Goal: Transaction & Acquisition: Purchase product/service

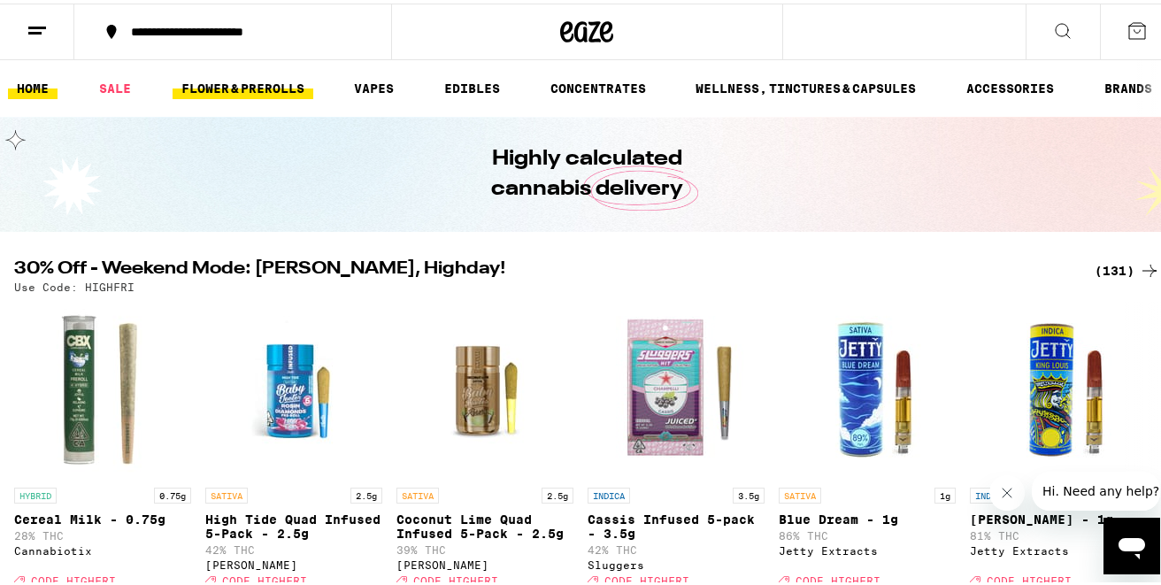
click at [235, 81] on link "FLOWER & PREROLLS" at bounding box center [243, 84] width 141 height 21
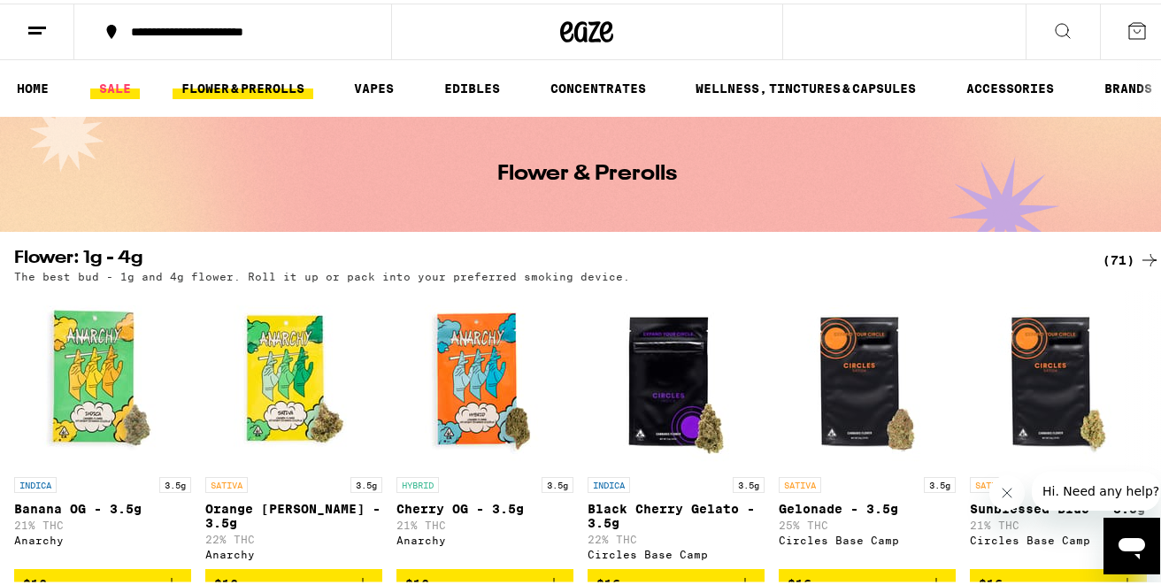
click at [131, 85] on link "SALE" at bounding box center [115, 84] width 50 height 21
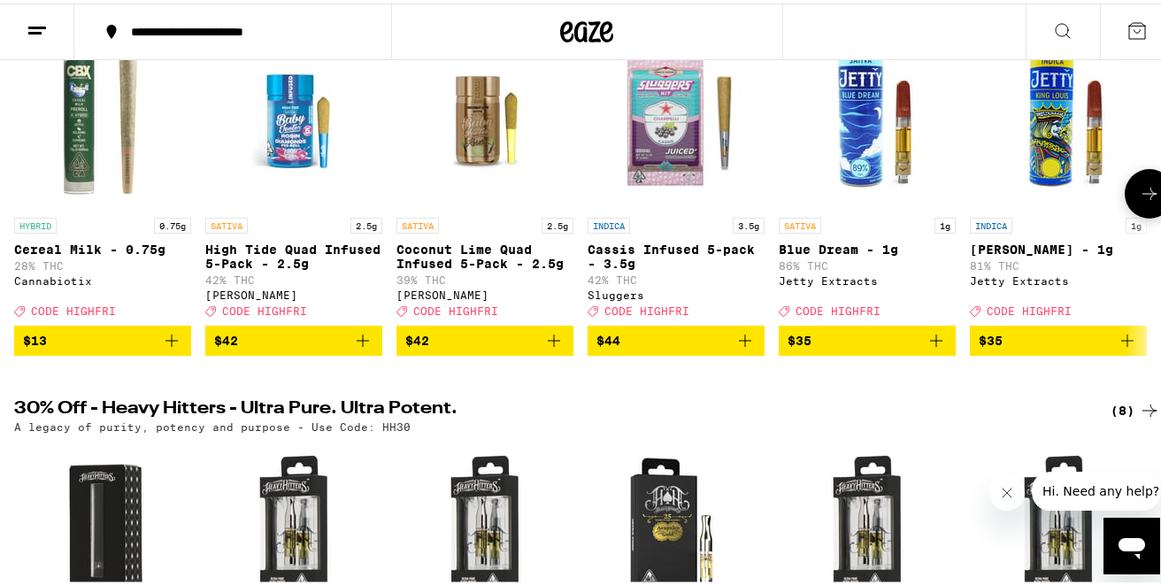
scroll to position [109, 0]
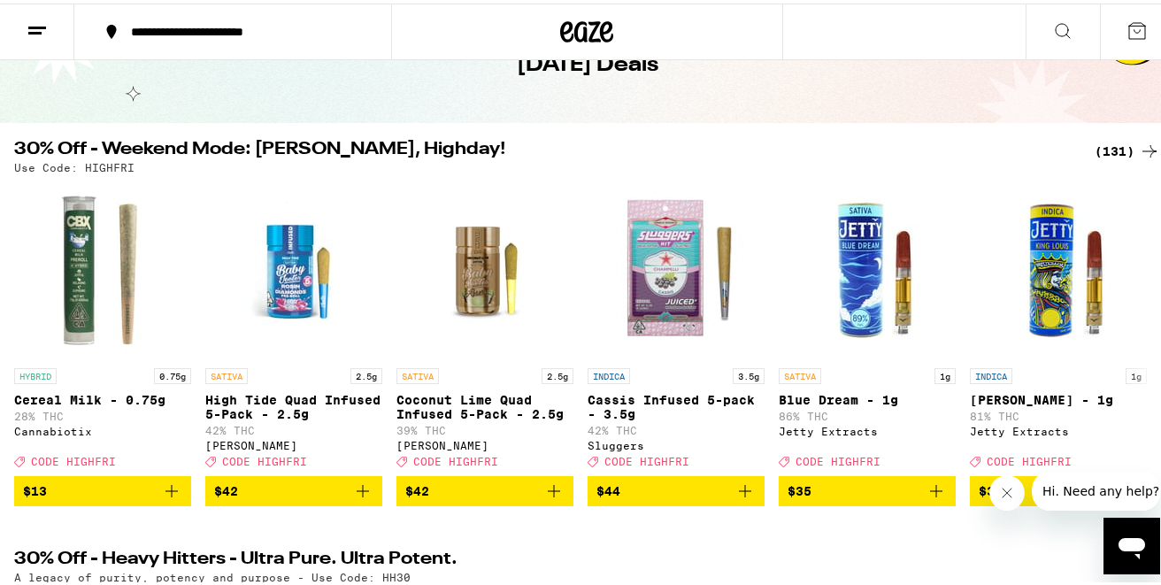
click at [1111, 154] on div "(131)" at bounding box center [1127, 147] width 65 height 21
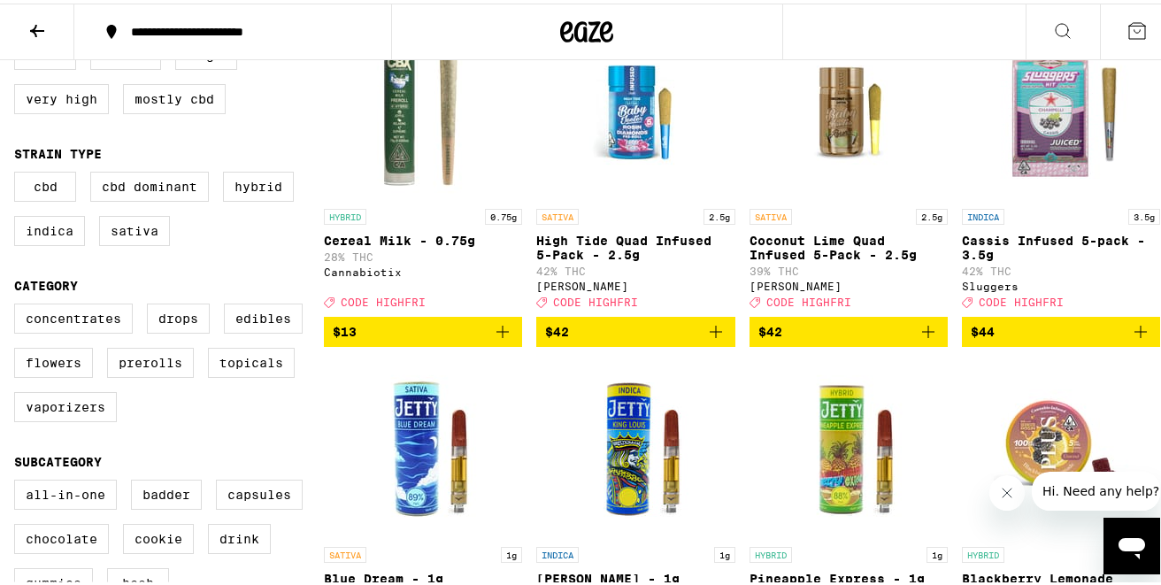
scroll to position [237, 0]
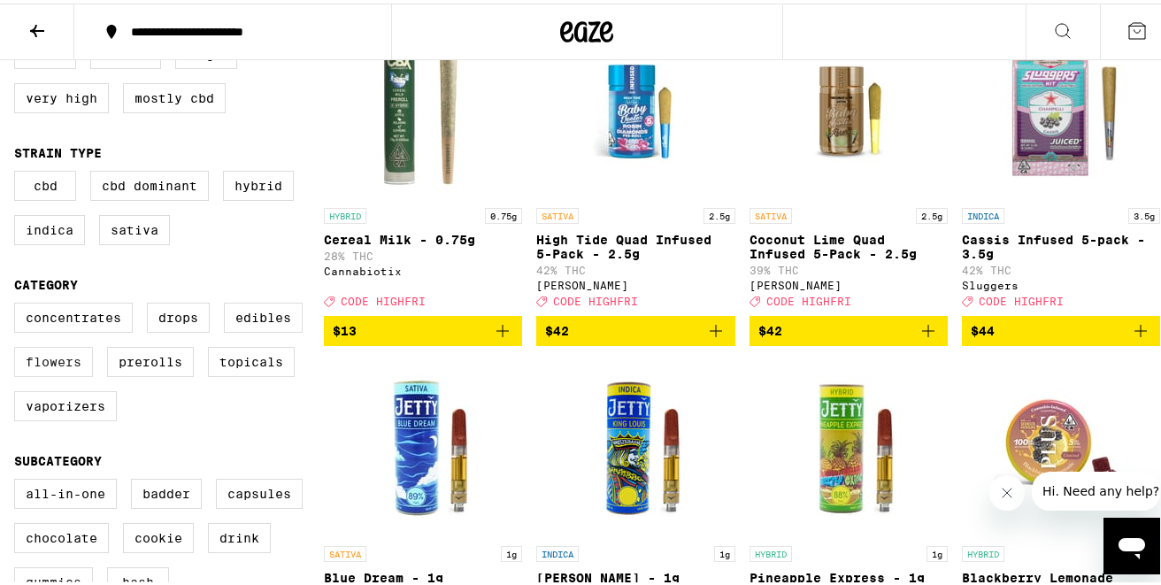
click at [72, 373] on label "Flowers" at bounding box center [53, 358] width 79 height 30
click at [19, 303] on input "Flowers" at bounding box center [18, 302] width 1 height 1
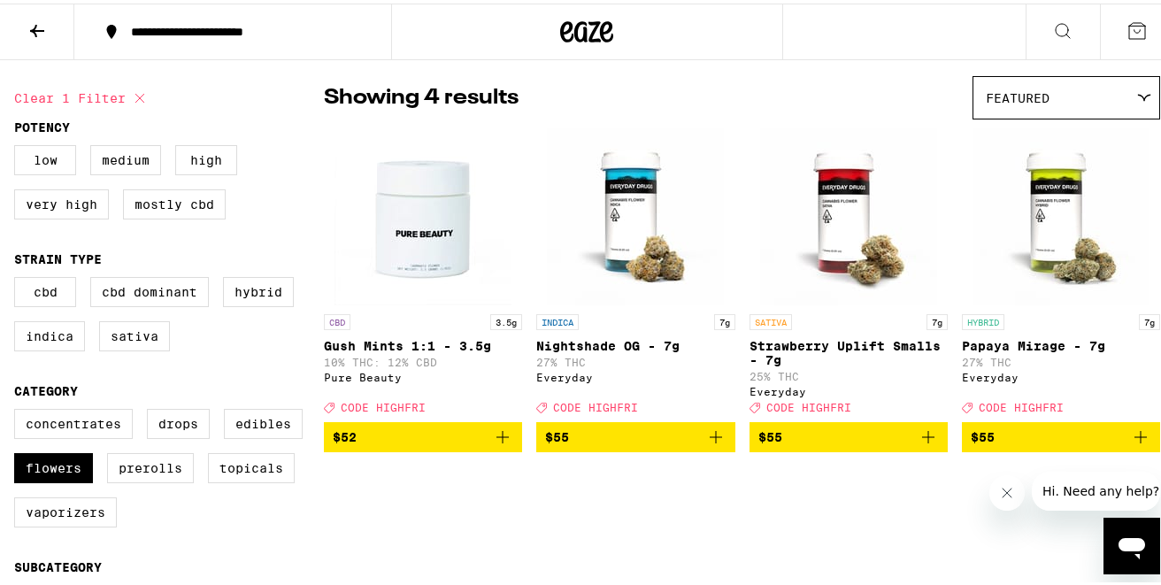
scroll to position [134, 0]
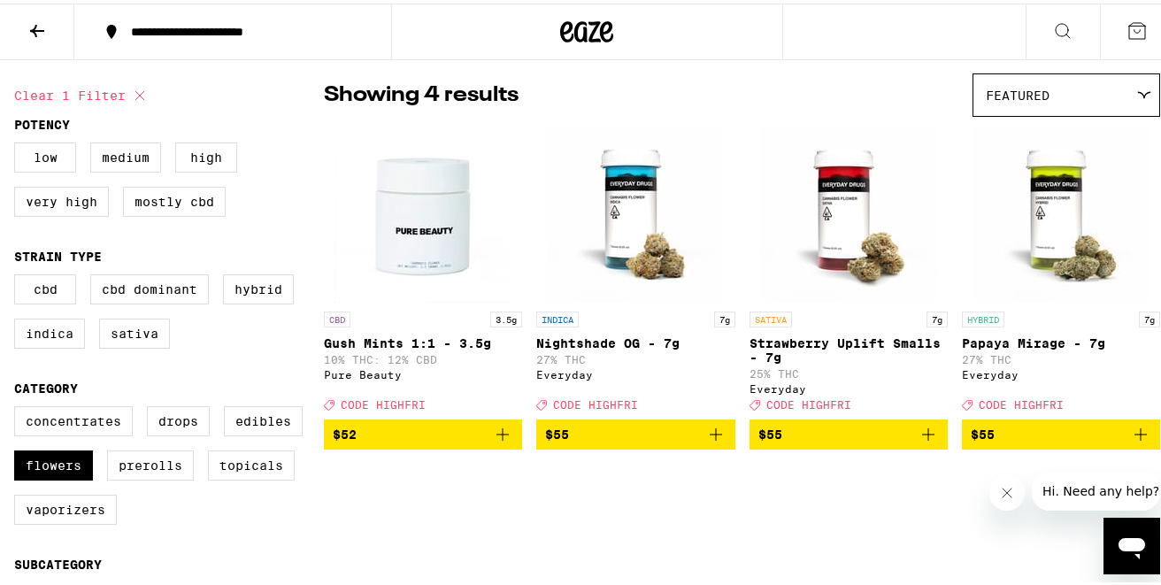
click at [1016, 435] on span "$55" at bounding box center [1061, 430] width 181 height 21
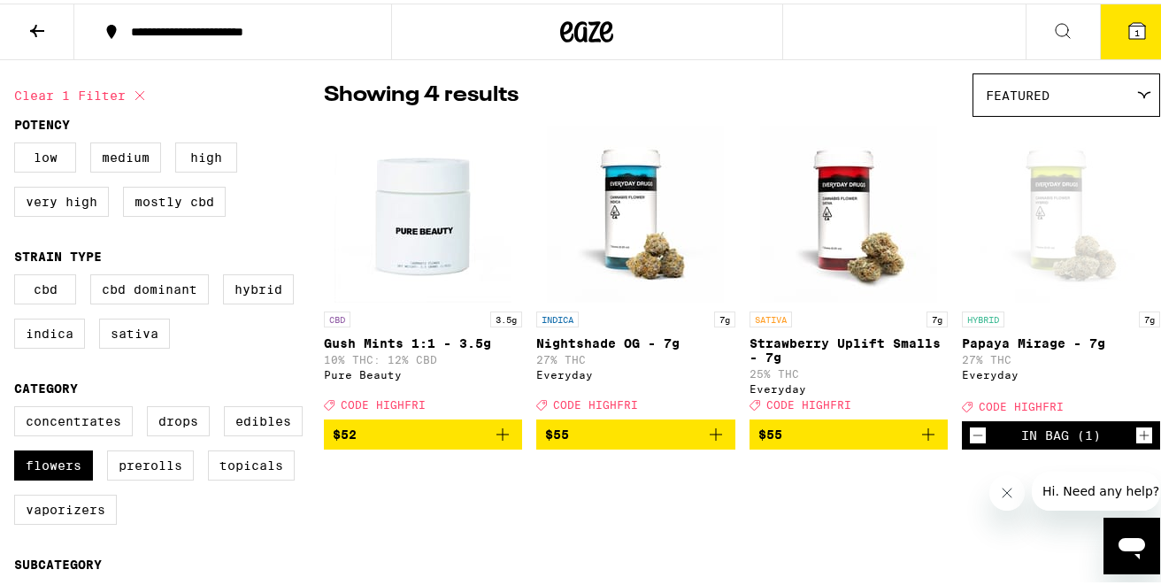
click at [139, 93] on icon at bounding box center [139, 91] width 21 height 21
checkbox input "false"
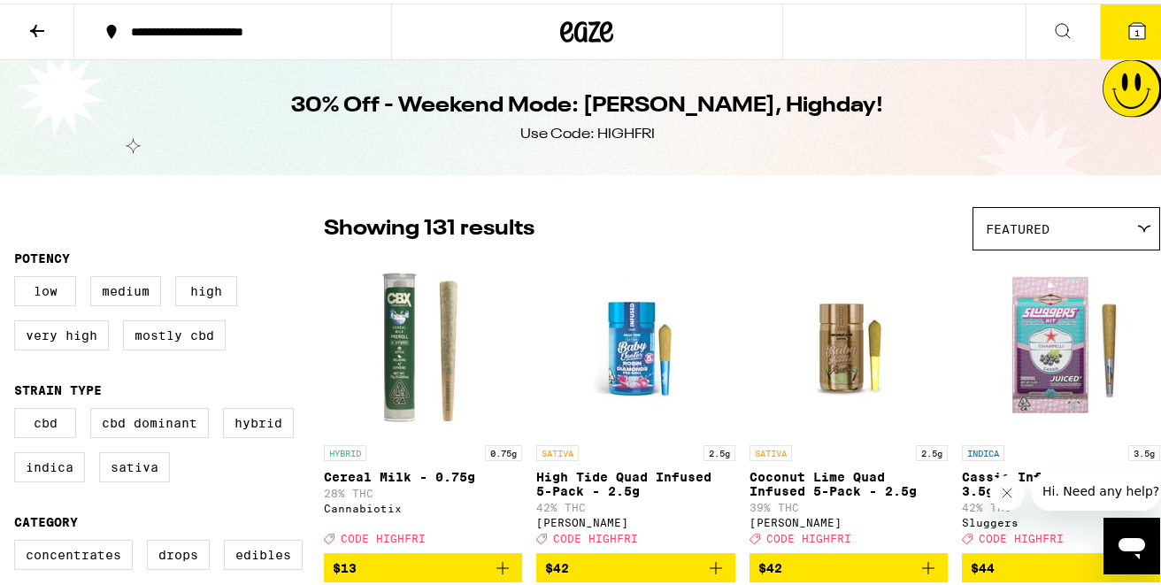
click at [46, 25] on icon at bounding box center [37, 27] width 21 height 21
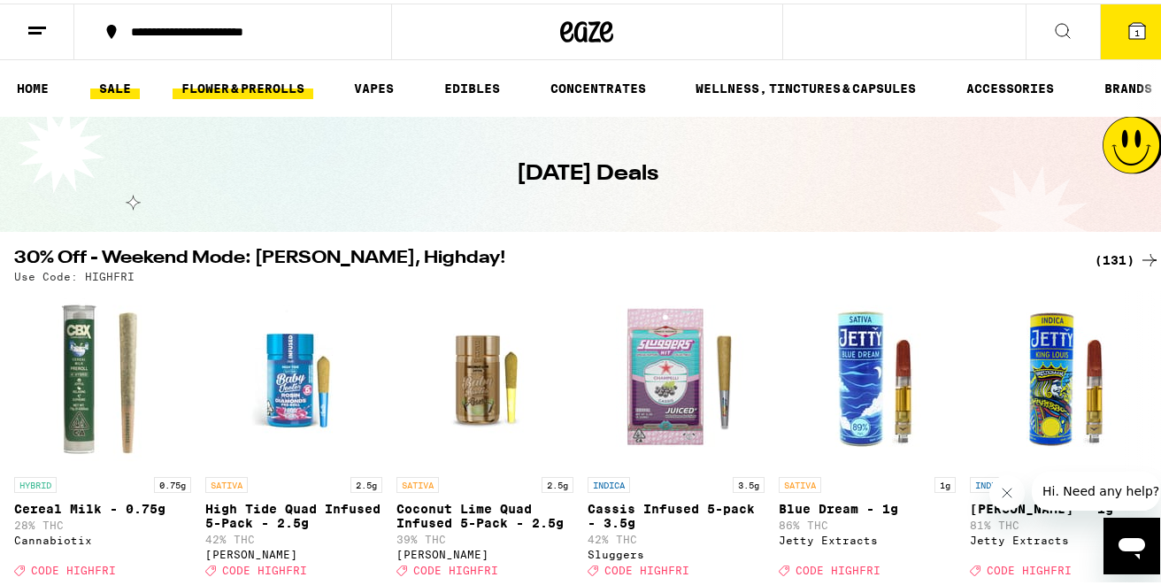
click at [227, 82] on link "FLOWER & PREROLLS" at bounding box center [243, 84] width 141 height 21
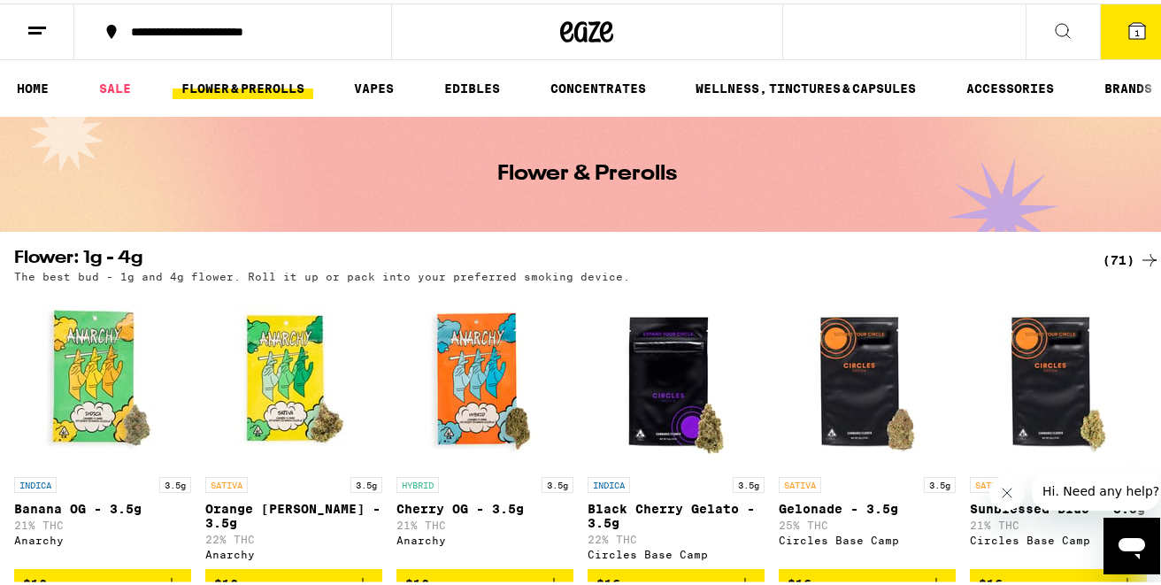
click at [1104, 254] on div "(71)" at bounding box center [1132, 256] width 58 height 21
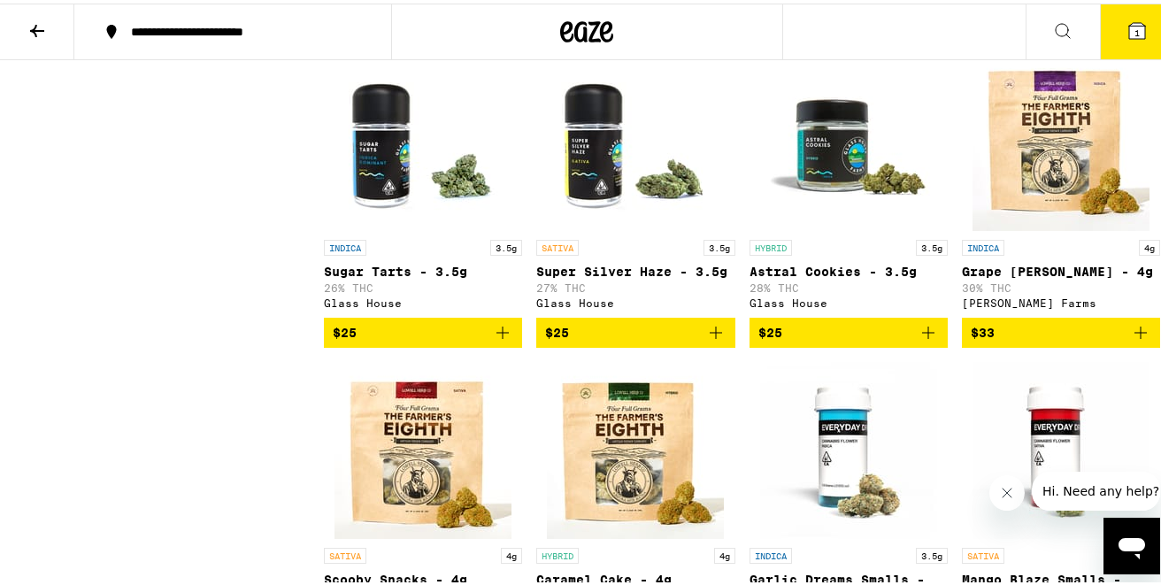
scroll to position [1452, 0]
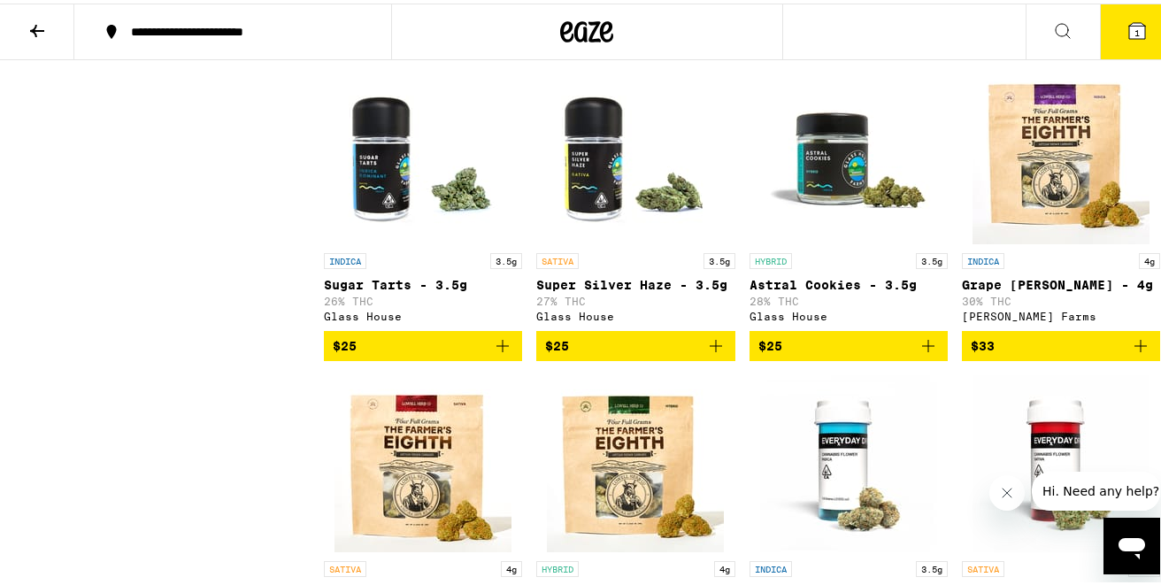
click at [922, 349] on icon "Add to bag" at bounding box center [928, 342] width 12 height 12
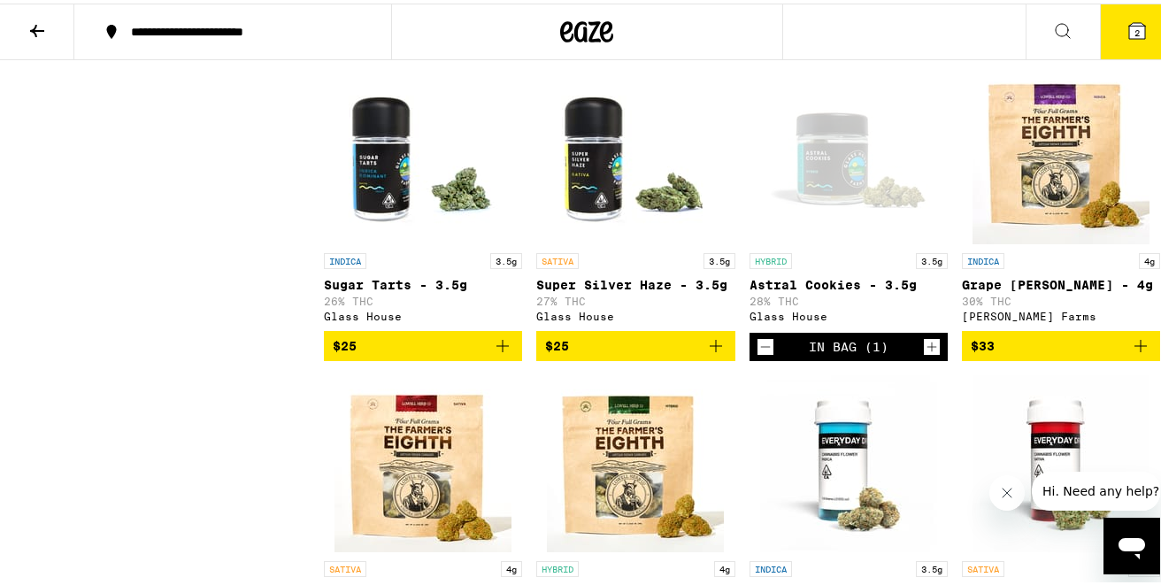
click at [503, 353] on icon "Add to bag" at bounding box center [502, 342] width 21 height 21
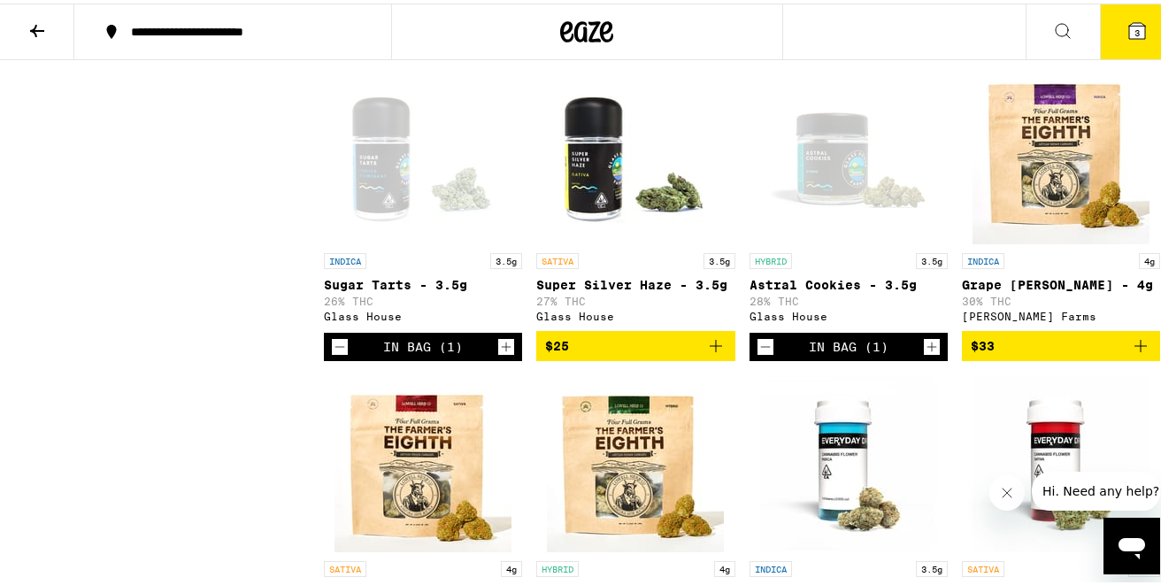
scroll to position [0, 0]
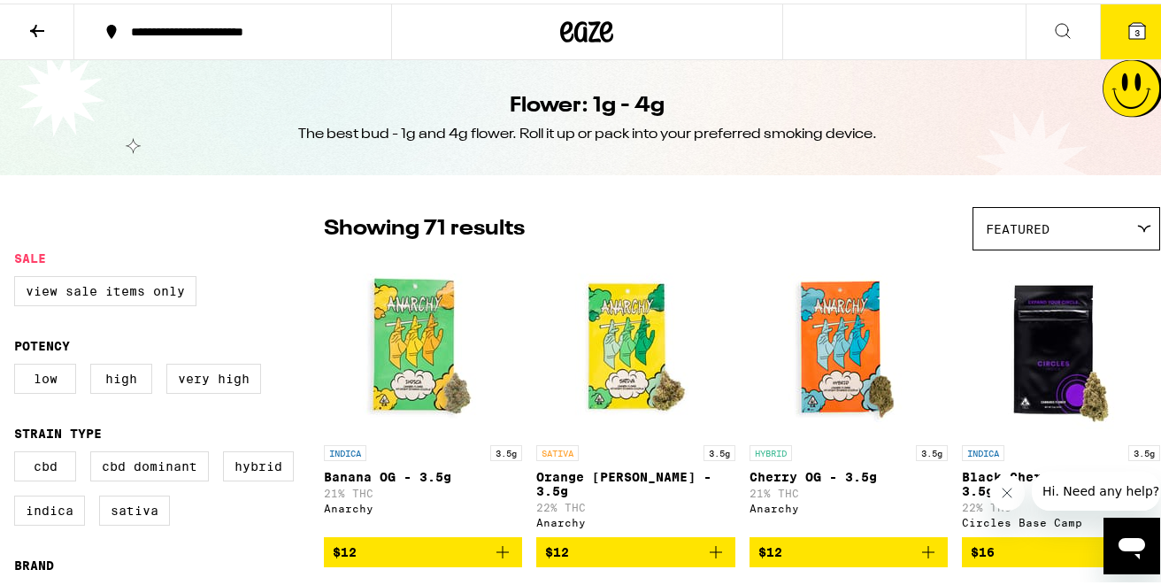
click at [34, 27] on icon at bounding box center [37, 27] width 14 height 12
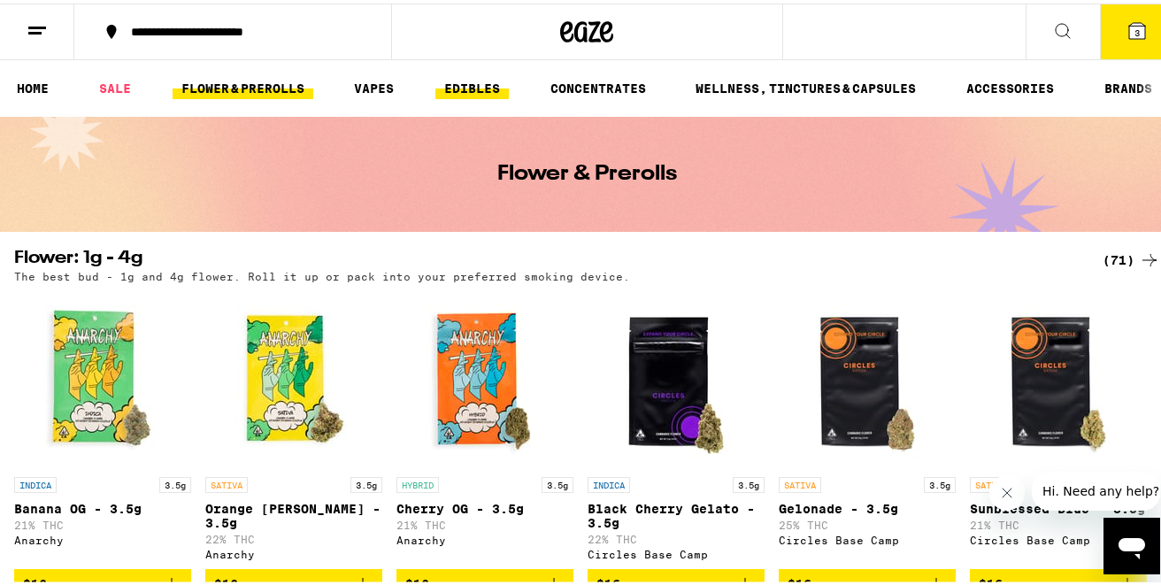
click at [483, 88] on link "EDIBLES" at bounding box center [471, 84] width 73 height 21
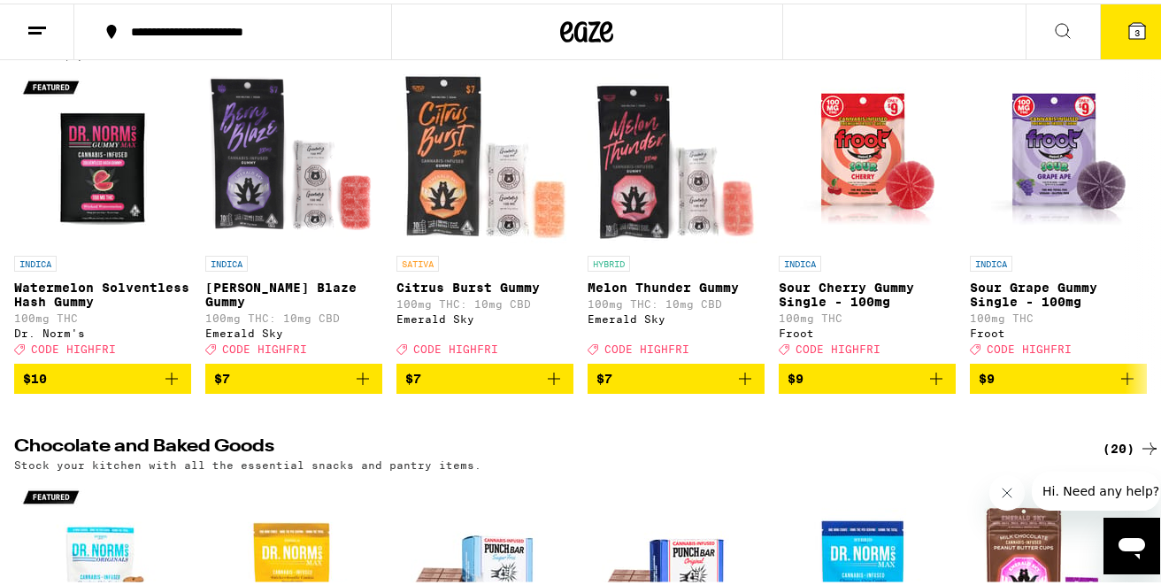
scroll to position [192, 0]
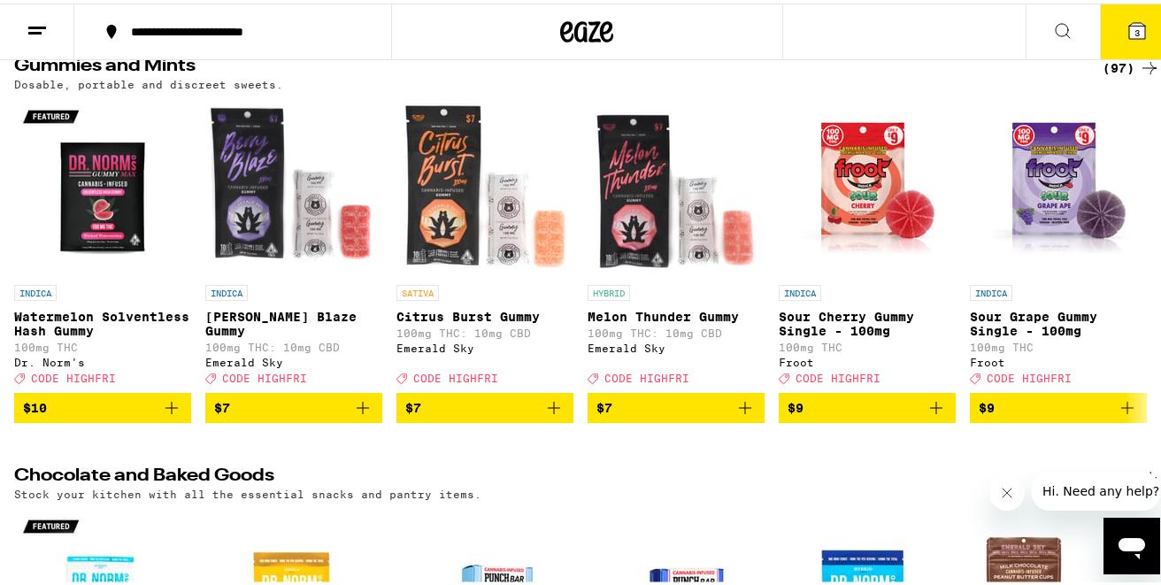
click at [1118, 65] on div "(97)" at bounding box center [1132, 64] width 58 height 21
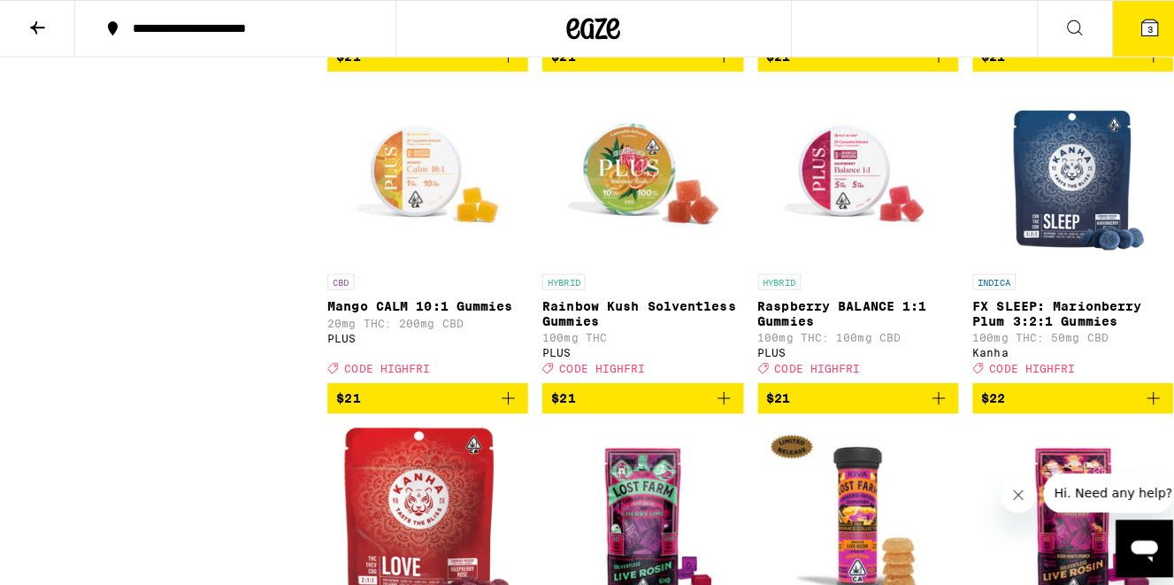
scroll to position [6530, 0]
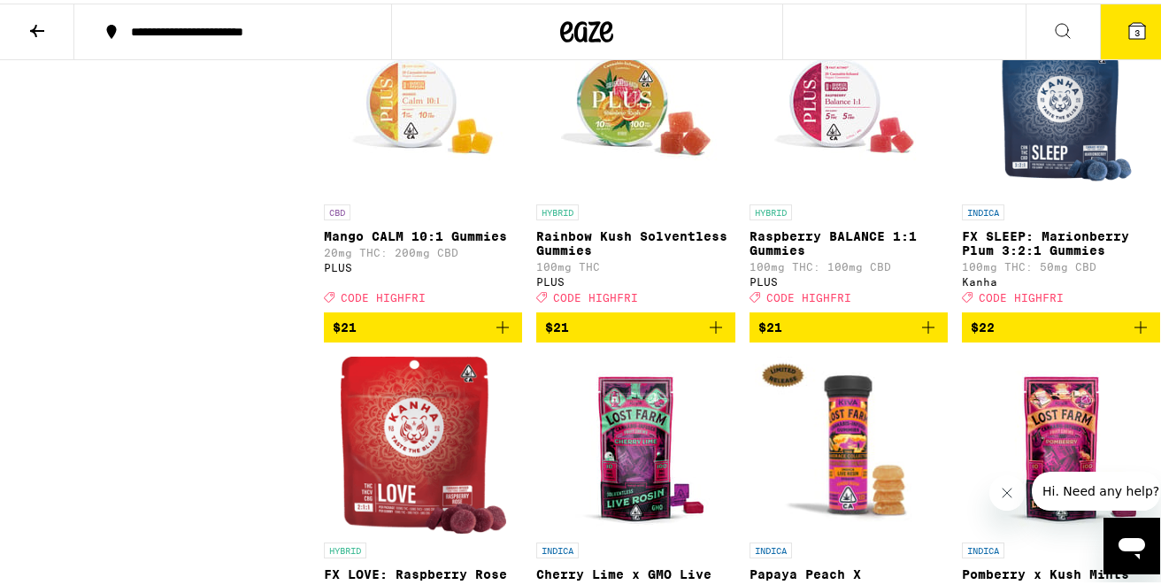
click at [497, 330] on icon "Add to bag" at bounding box center [502, 324] width 12 height 12
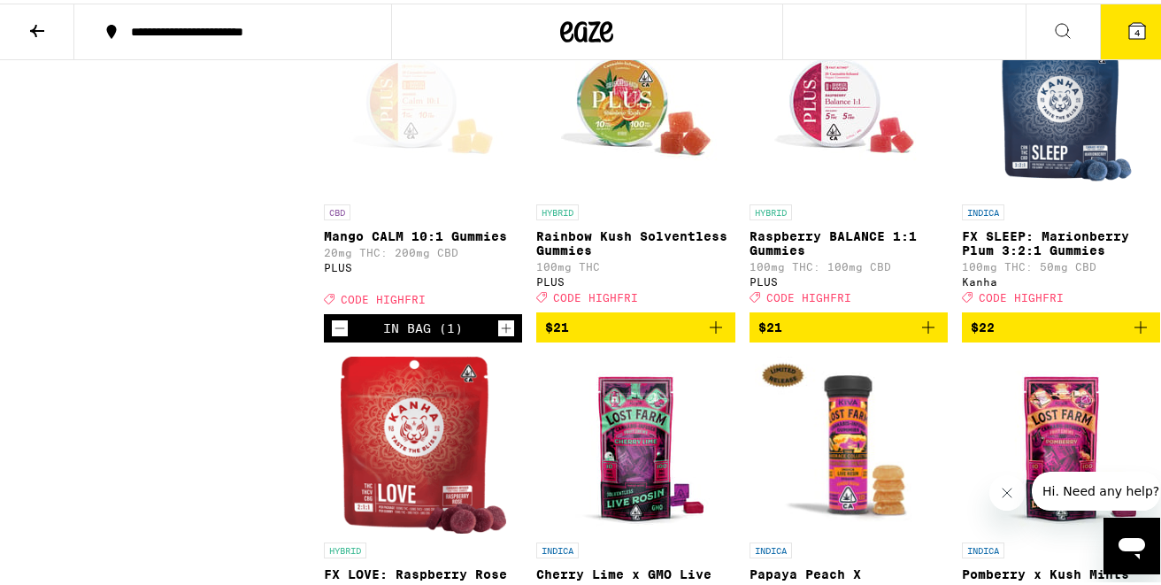
click at [1129, 27] on icon at bounding box center [1137, 27] width 16 height 16
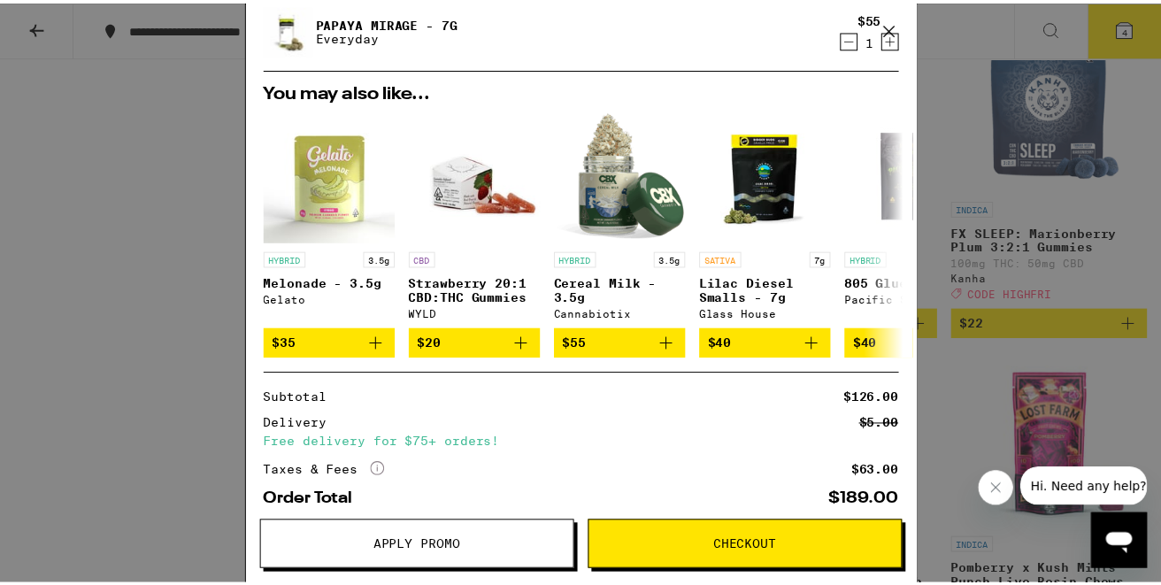
scroll to position [341, 0]
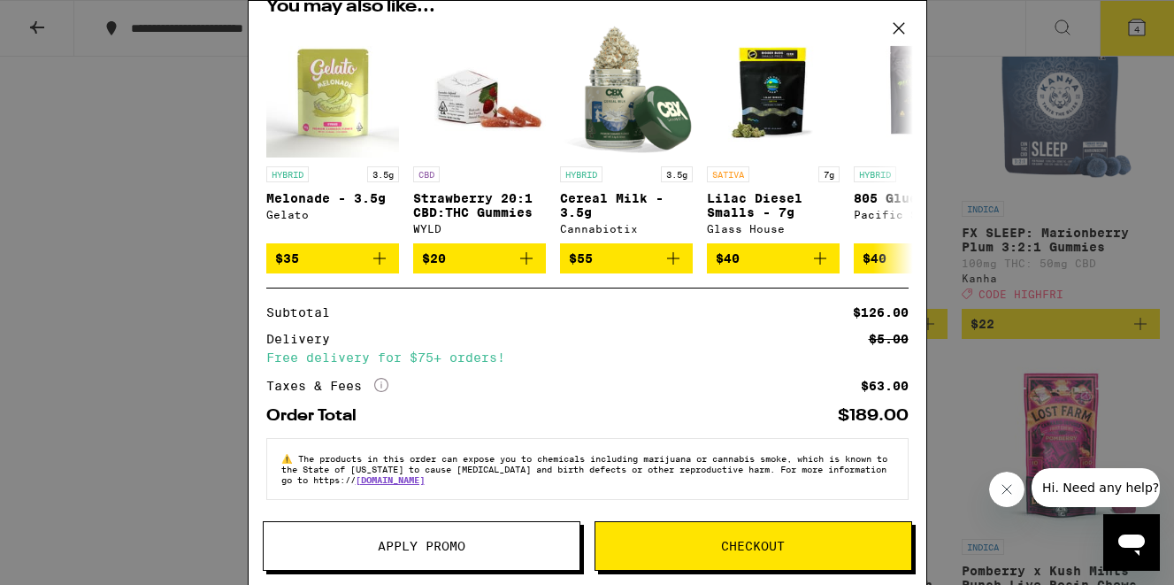
click at [400, 533] on button "Apply Promo" at bounding box center [422, 546] width 318 height 50
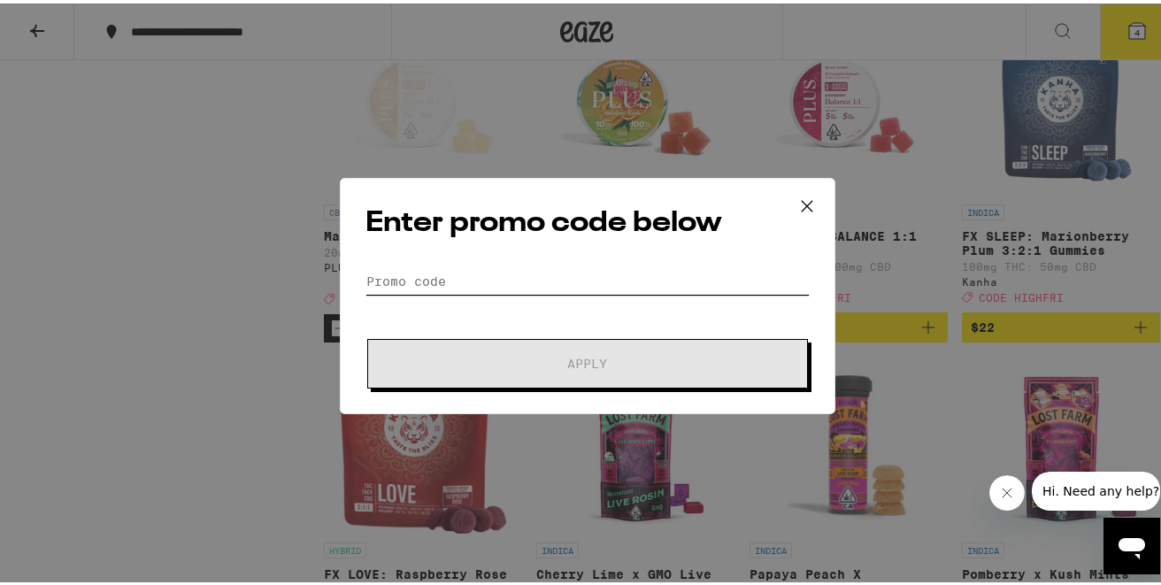
click at [458, 279] on input "Promo Code" at bounding box center [587, 278] width 444 height 27
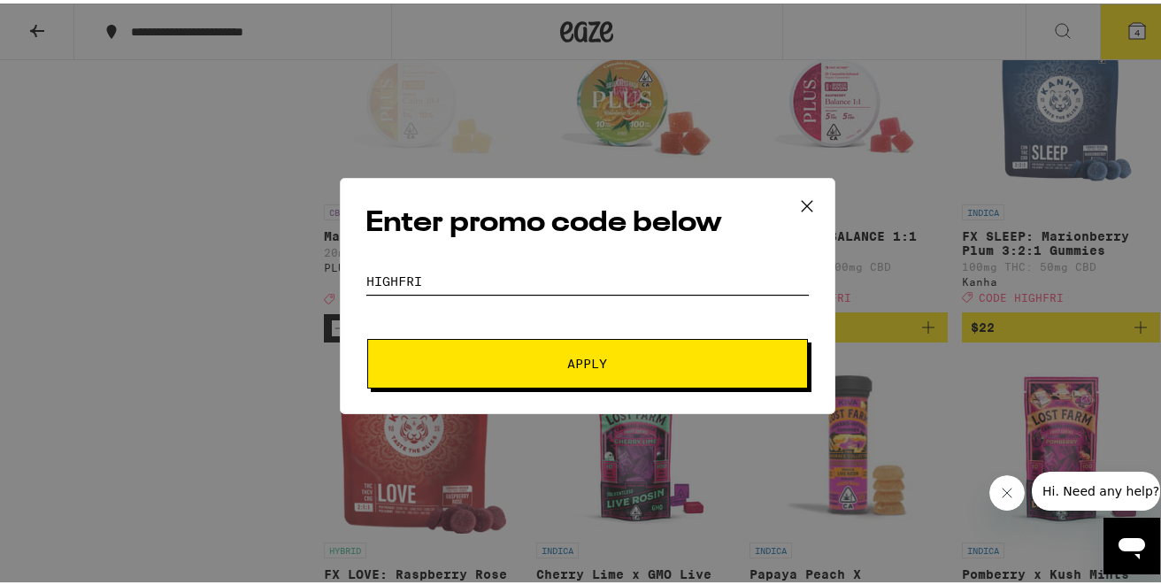
type input "HIGHFRI"
click at [542, 344] on button "Apply" at bounding box center [587, 360] width 441 height 50
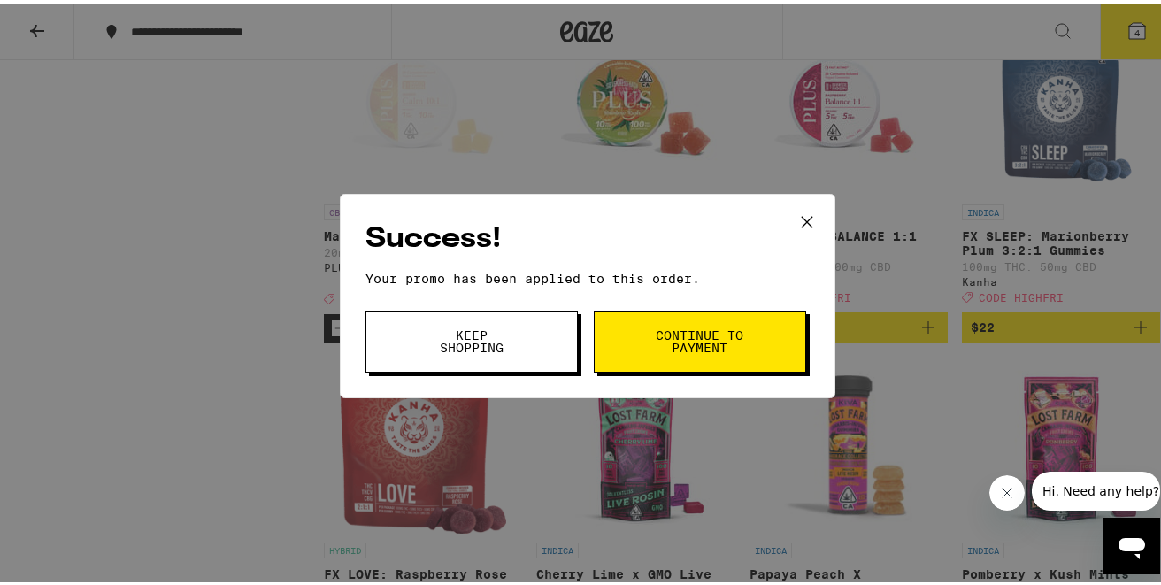
click at [636, 342] on button "Continue to payment" at bounding box center [700, 338] width 212 height 62
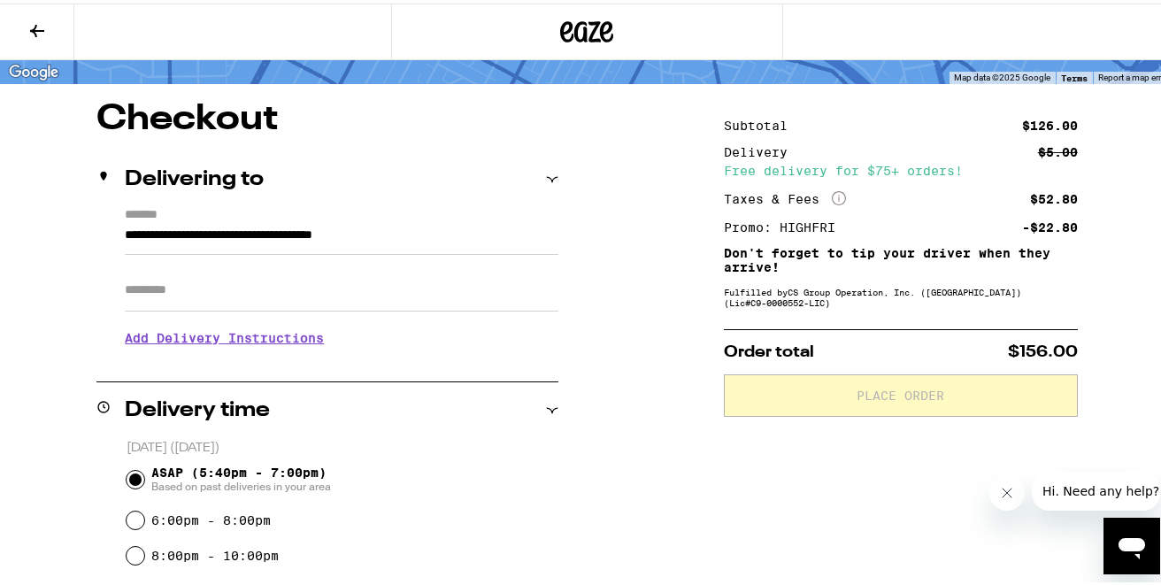
scroll to position [117, 0]
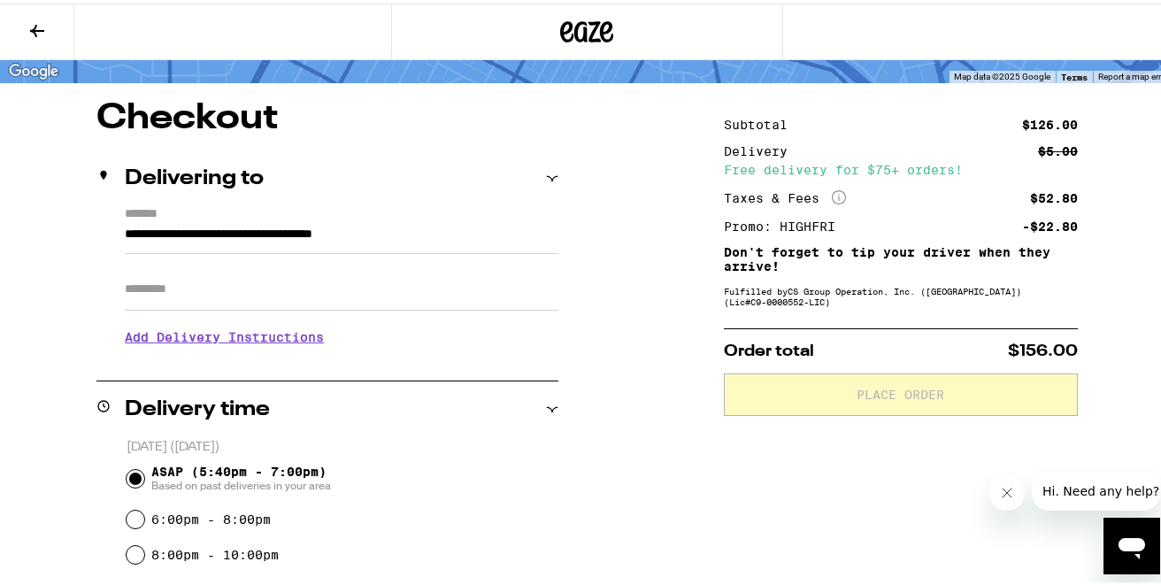
click at [1008, 487] on icon "Close message from company" at bounding box center [1007, 492] width 14 height 14
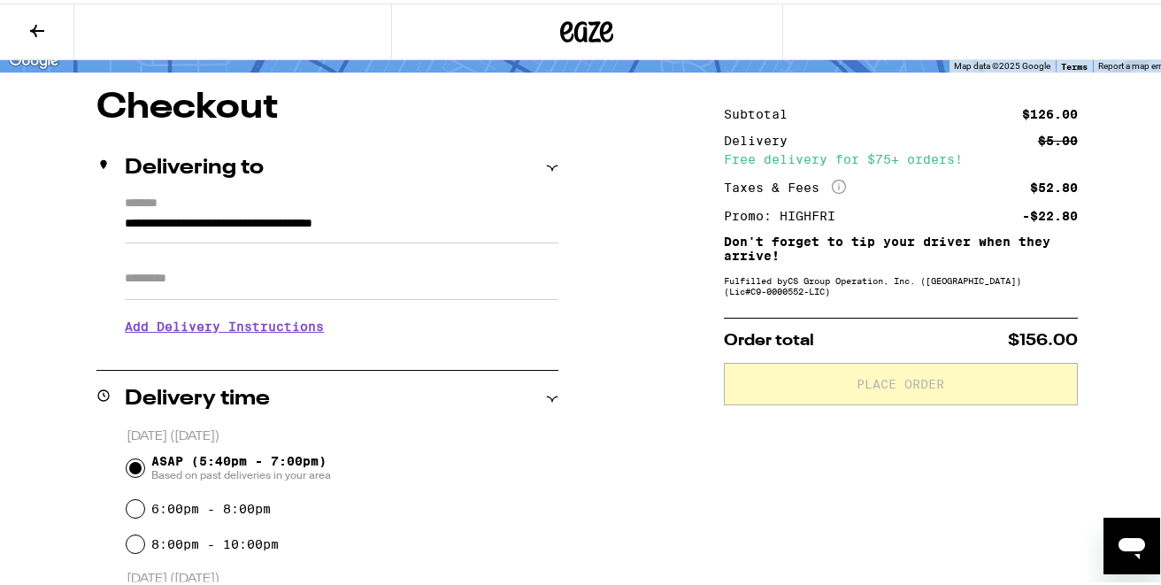
scroll to position [130, 0]
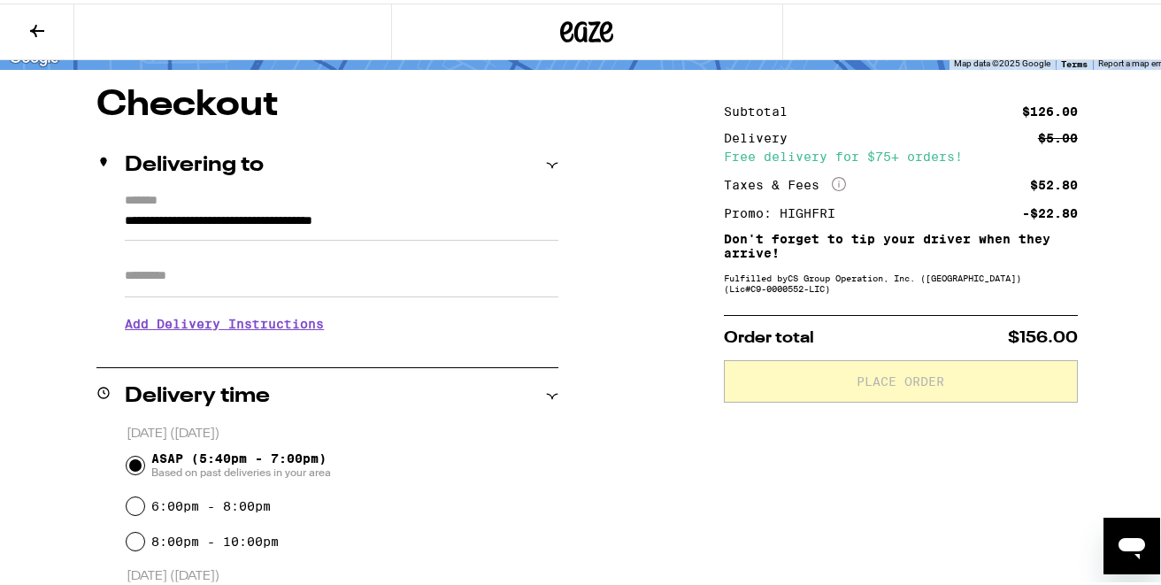
click at [174, 280] on input "Apt/Suite" at bounding box center [342, 272] width 434 height 42
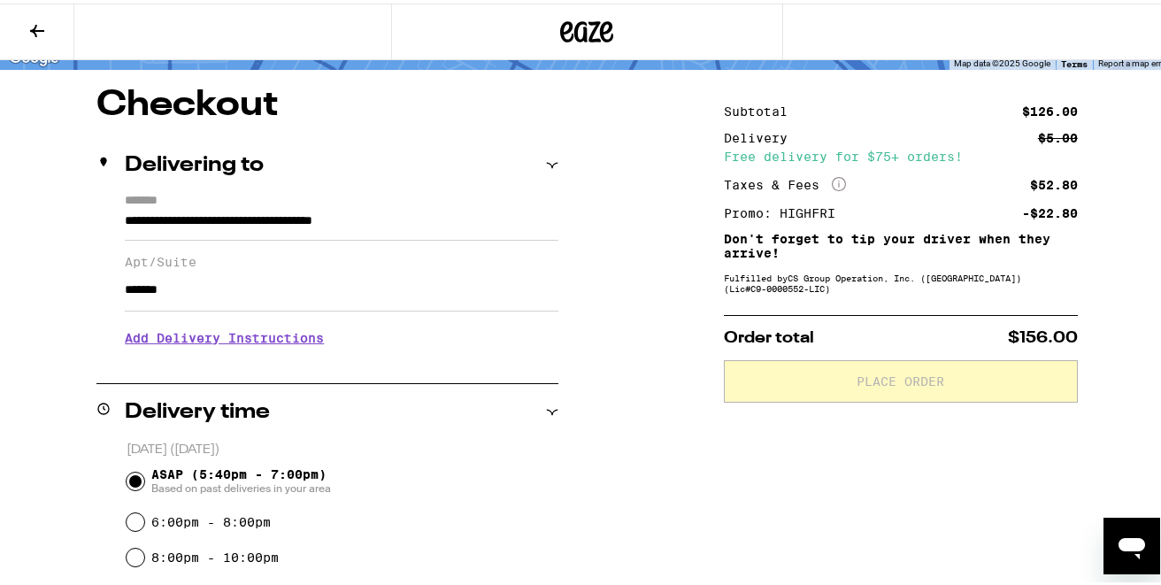
type input "*******"
click at [201, 334] on h3 "Add Delivery Instructions" at bounding box center [342, 334] width 434 height 41
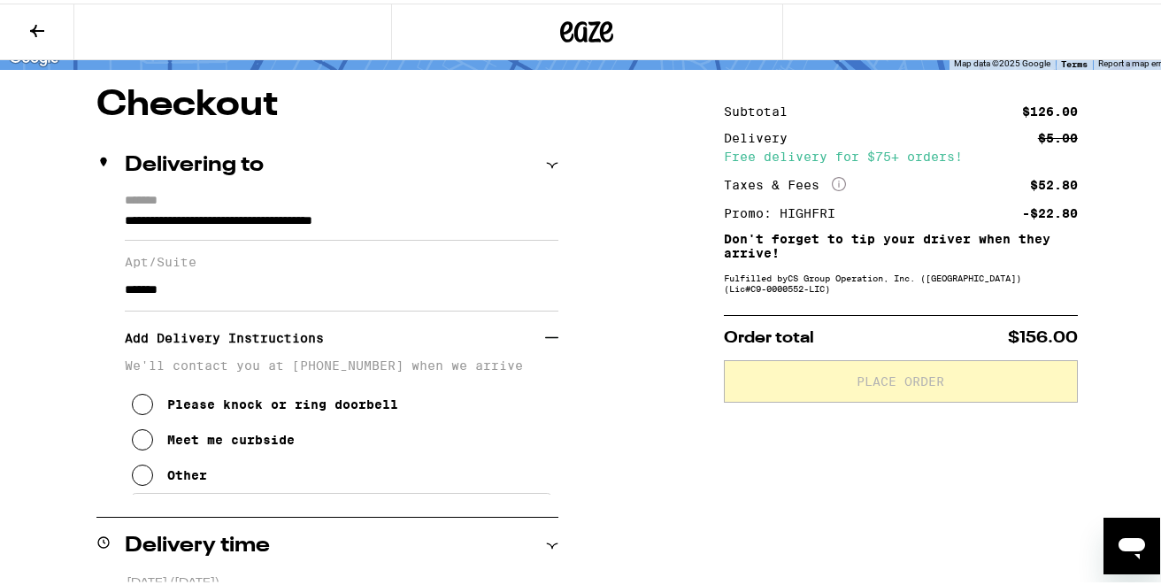
click at [140, 481] on icon at bounding box center [142, 471] width 21 height 21
click at [199, 525] on textarea "Enter any other delivery instructions you want driver to know" at bounding box center [341, 530] width 421 height 83
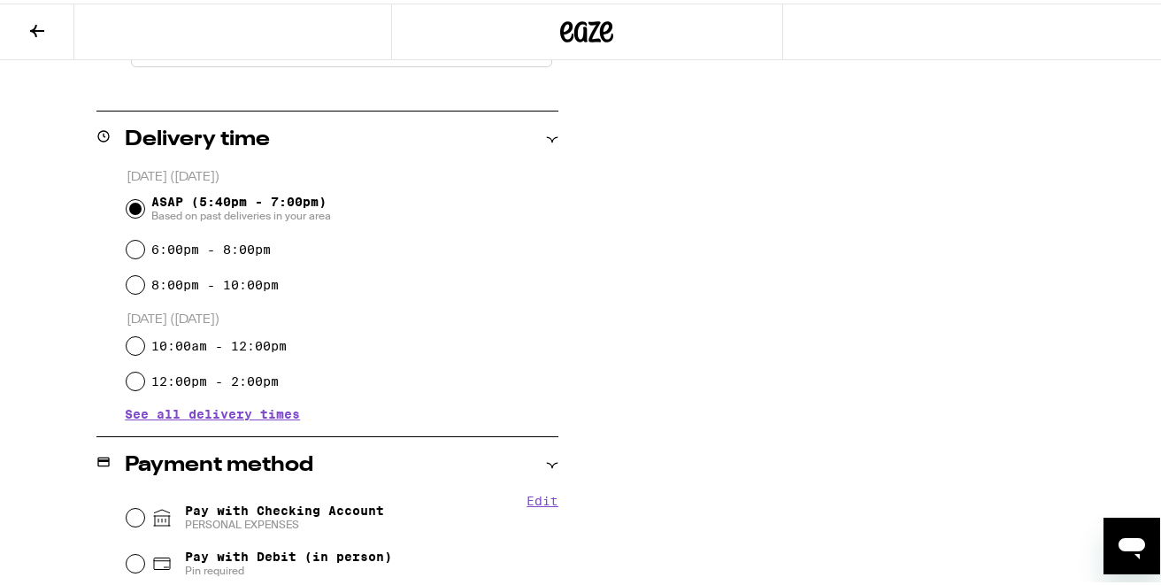
scroll to position [842, 0]
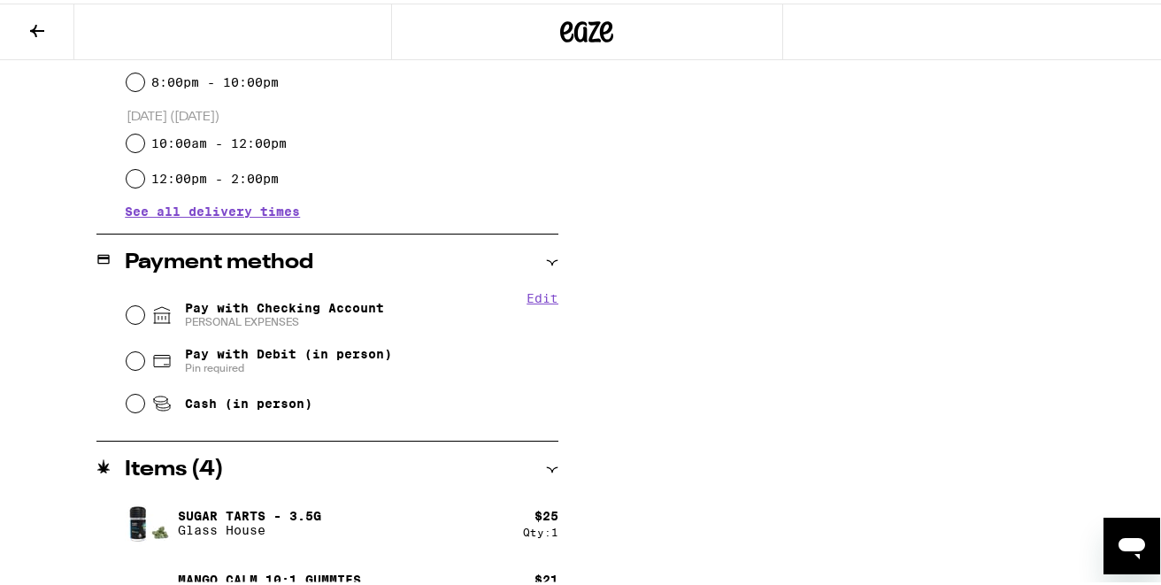
type textarea "Search my name ([PERSON_NAME]) in the directory to be buzzed into the building …"
click at [127, 314] on input "Pay with Checking Account PERSONAL EXPENSES" at bounding box center [136, 312] width 18 height 18
radio input "true"
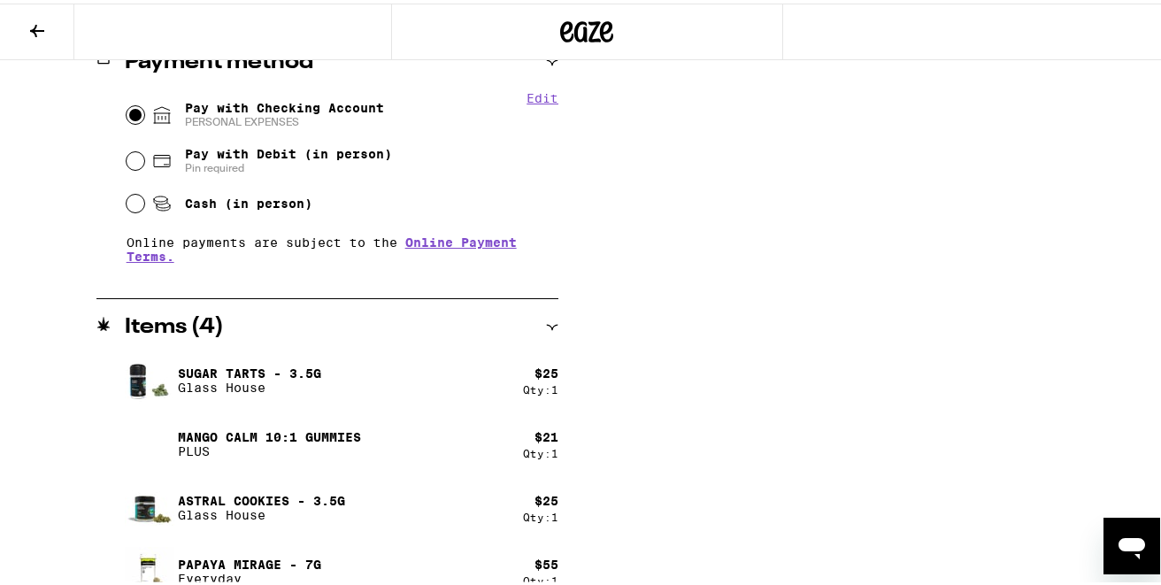
scroll to position [1064, 0]
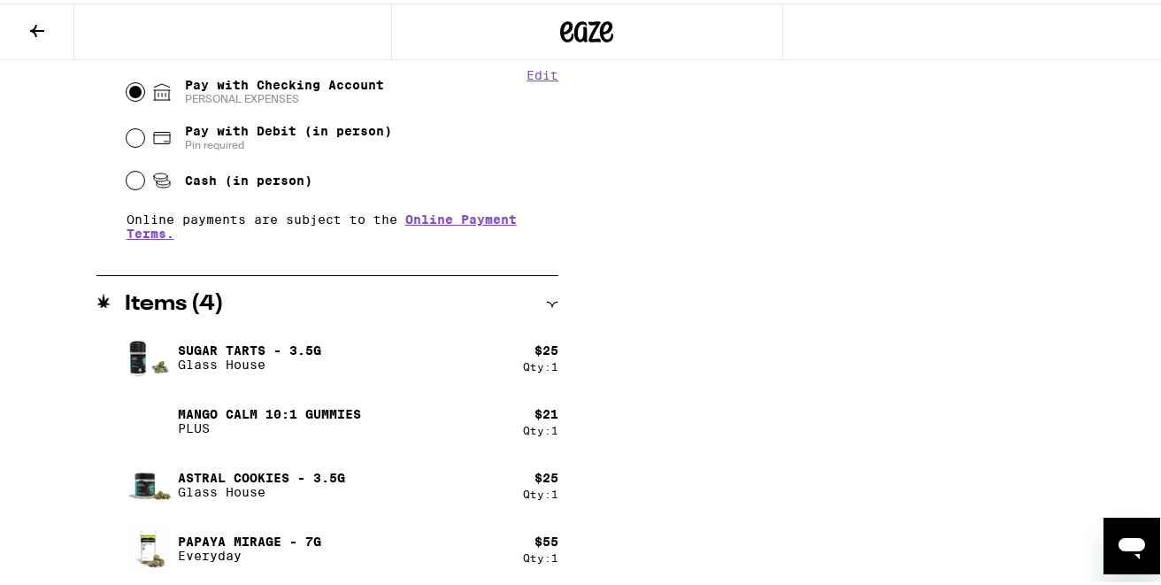
click at [212, 343] on p "Sugar Tarts - 3.5g" at bounding box center [249, 347] width 143 height 14
click at [127, 350] on img at bounding box center [150, 354] width 50 height 50
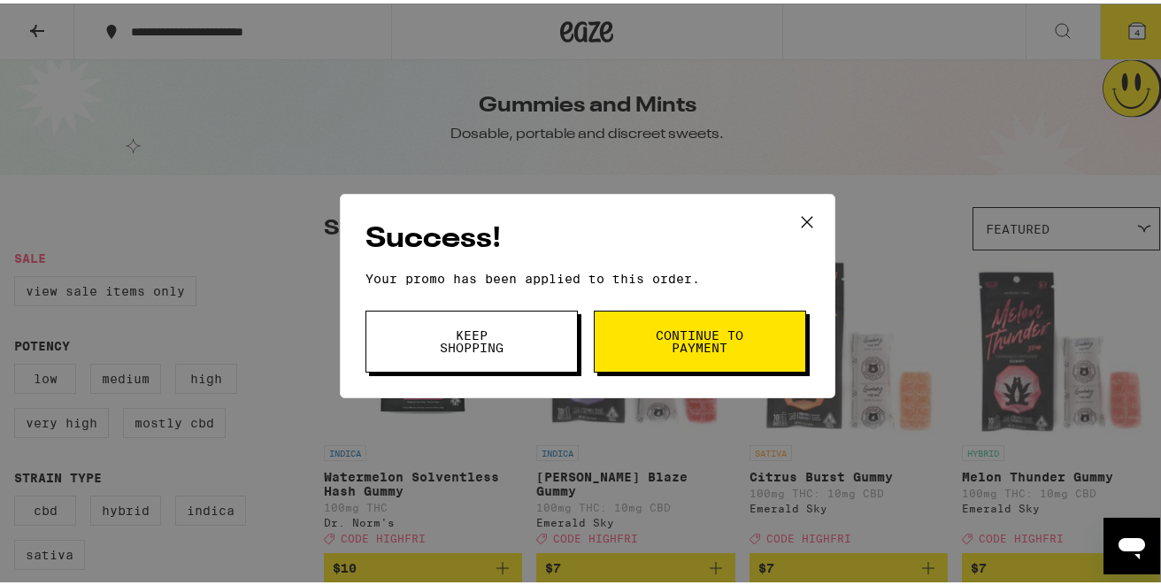
click at [794, 218] on icon at bounding box center [807, 218] width 27 height 27
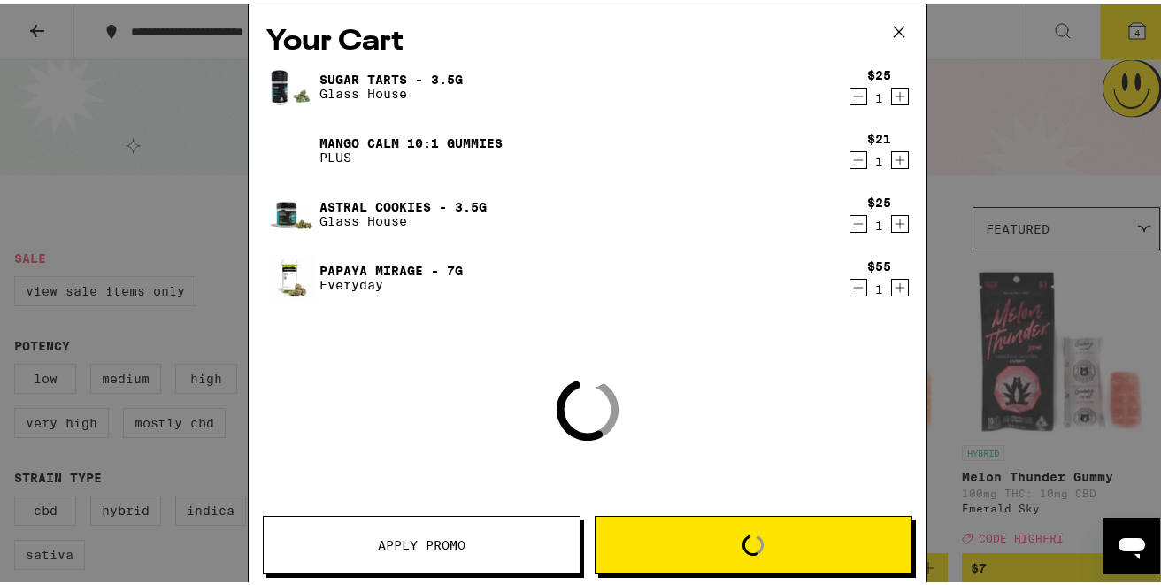
scroll to position [6530, 0]
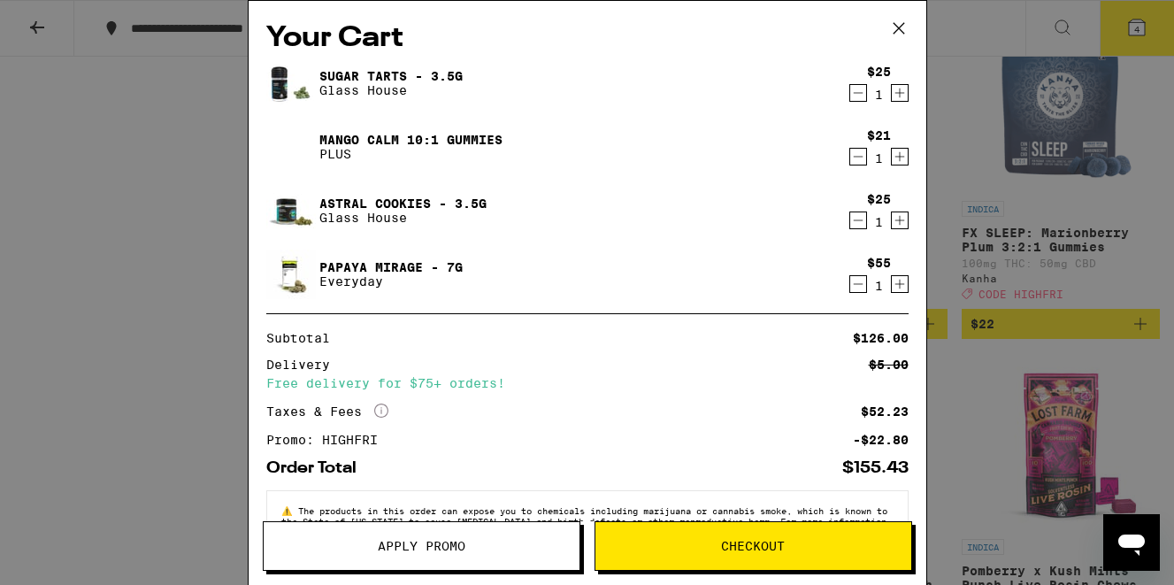
click at [277, 86] on img at bounding box center [291, 83] width 50 height 50
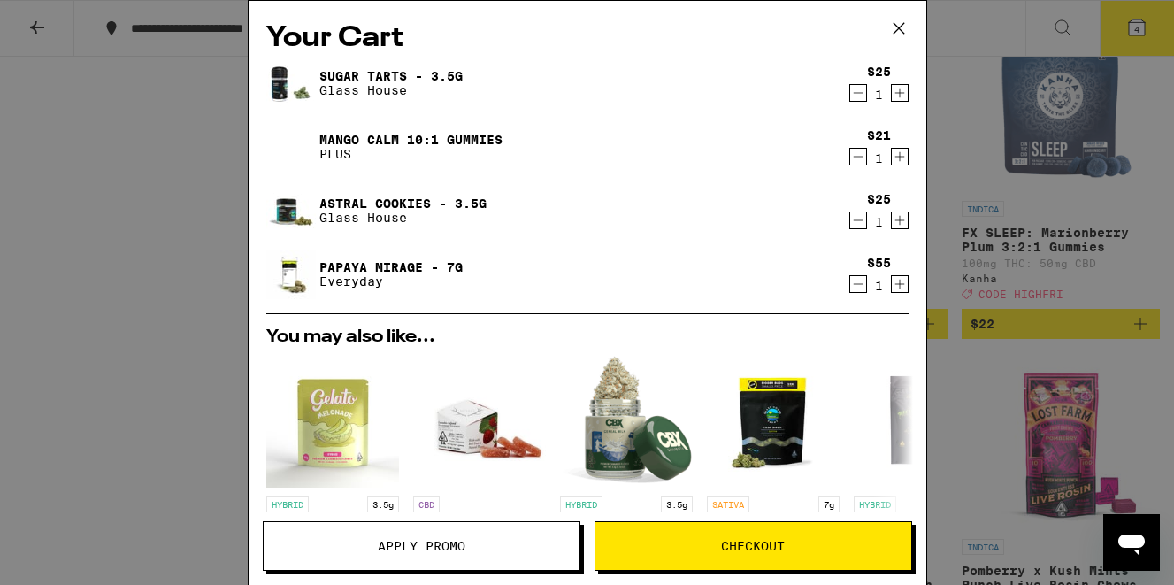
click at [281, 83] on img at bounding box center [291, 83] width 50 height 50
click at [900, 27] on icon at bounding box center [899, 28] width 27 height 27
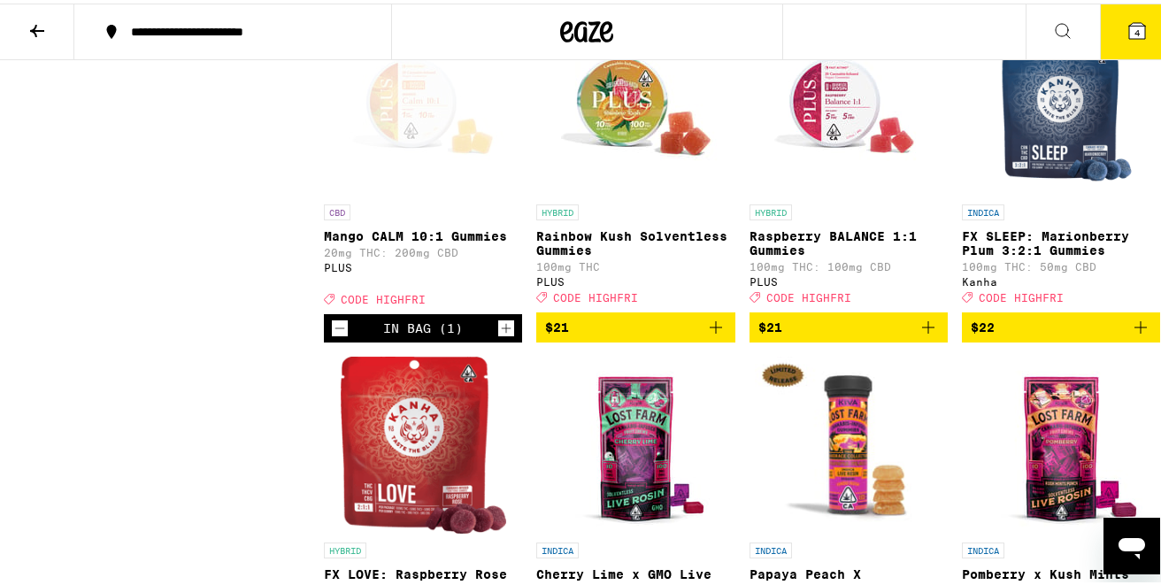
click at [1111, 26] on button "4" at bounding box center [1137, 28] width 74 height 55
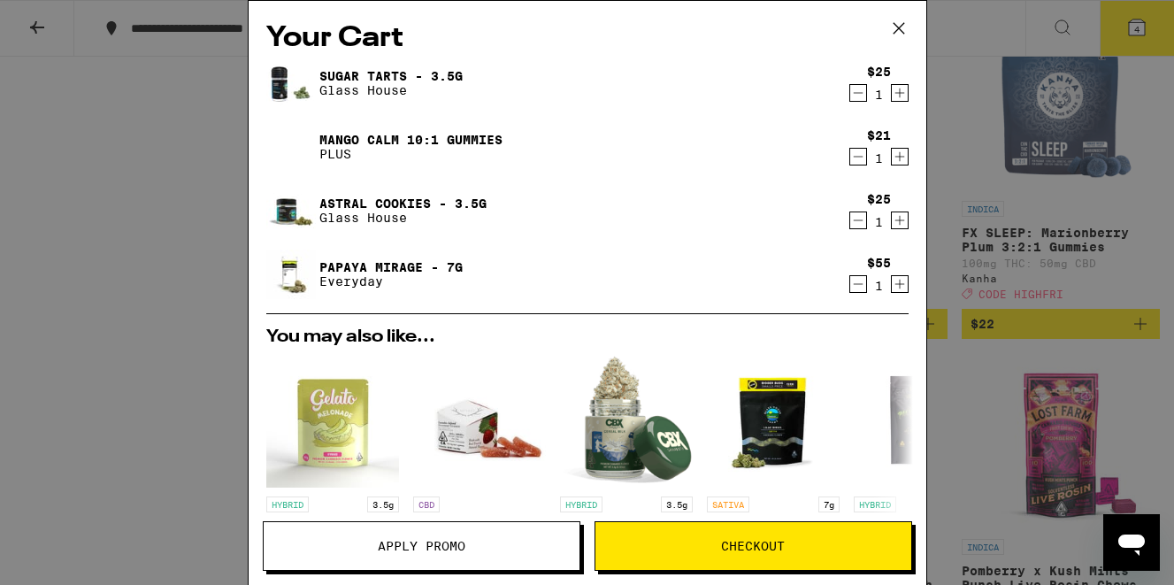
click at [341, 276] on p "Everyday" at bounding box center [390, 281] width 143 height 14
click at [342, 213] on p "Glass House" at bounding box center [402, 218] width 167 height 14
click at [904, 20] on icon at bounding box center [899, 28] width 27 height 27
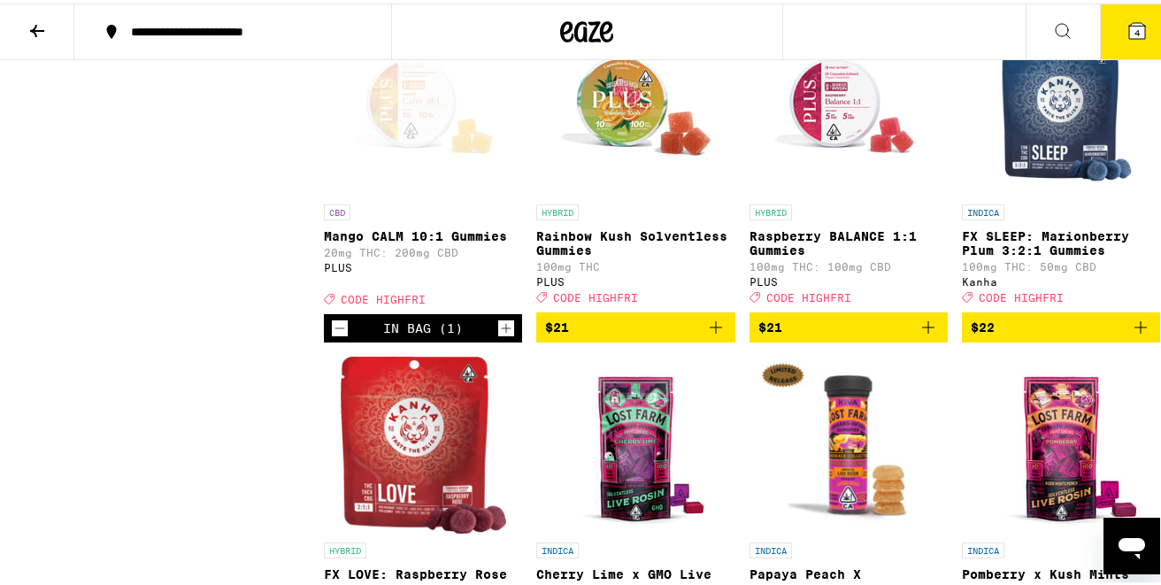
click at [52, 39] on button at bounding box center [37, 29] width 74 height 56
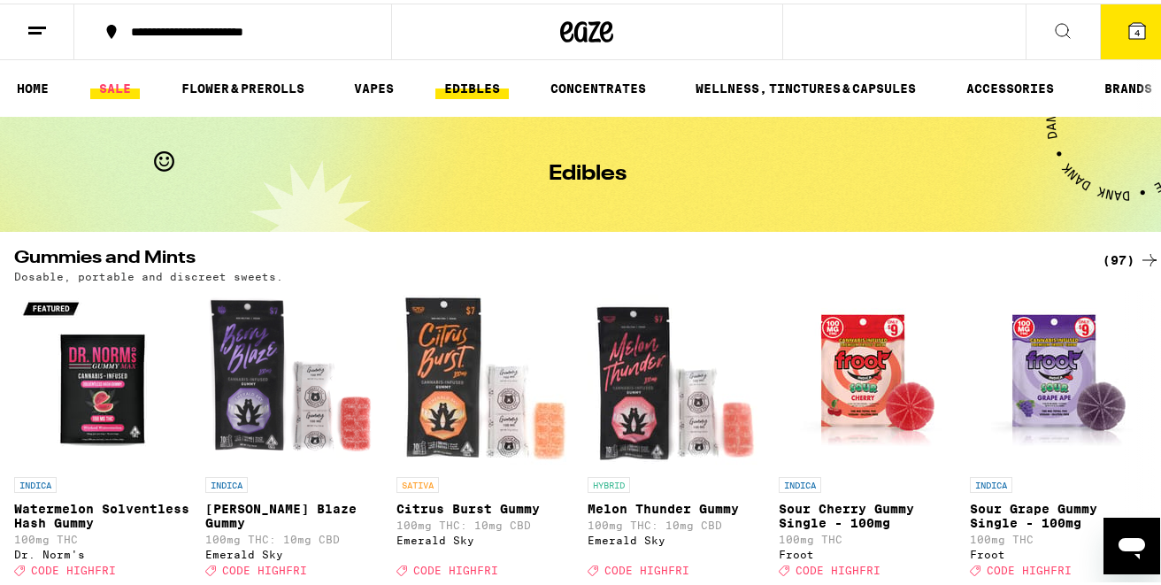
click at [107, 85] on link "SALE" at bounding box center [115, 84] width 50 height 21
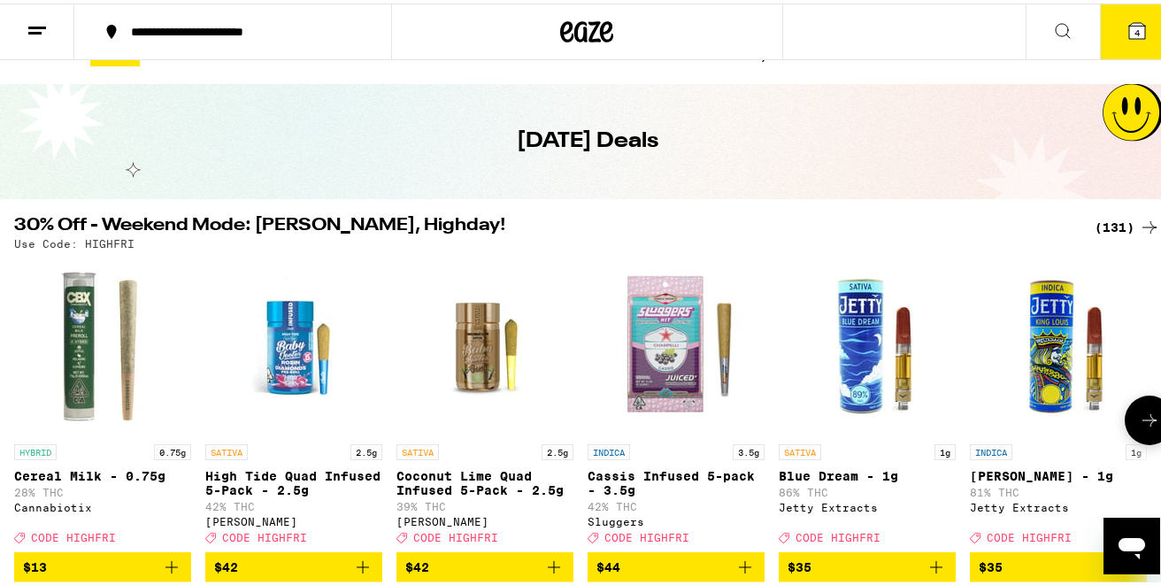
scroll to position [32, 0]
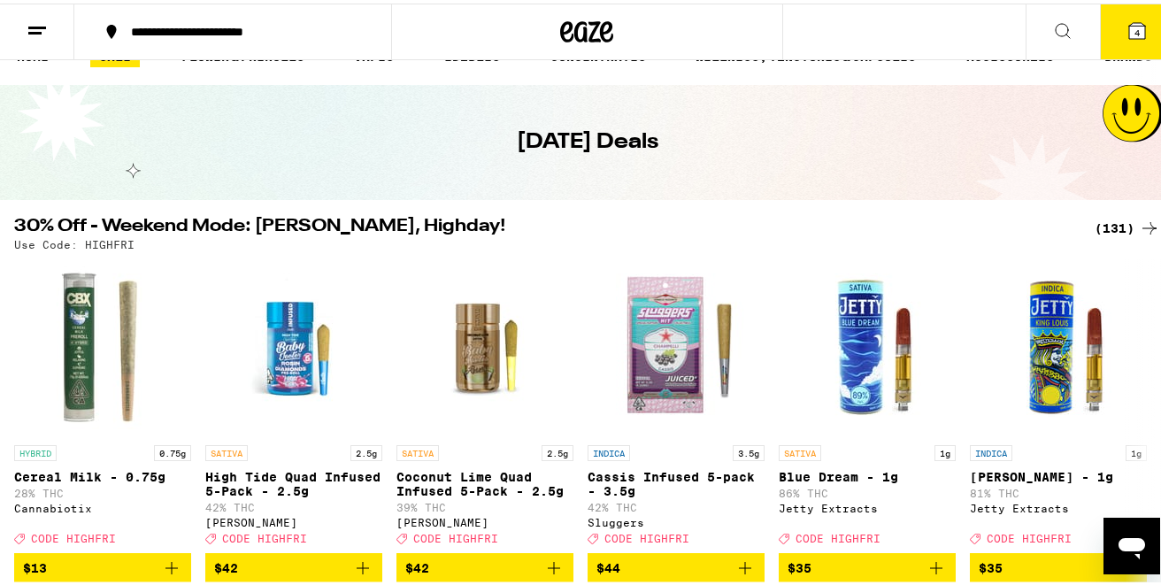
click at [1104, 224] on div "(131)" at bounding box center [1127, 224] width 65 height 21
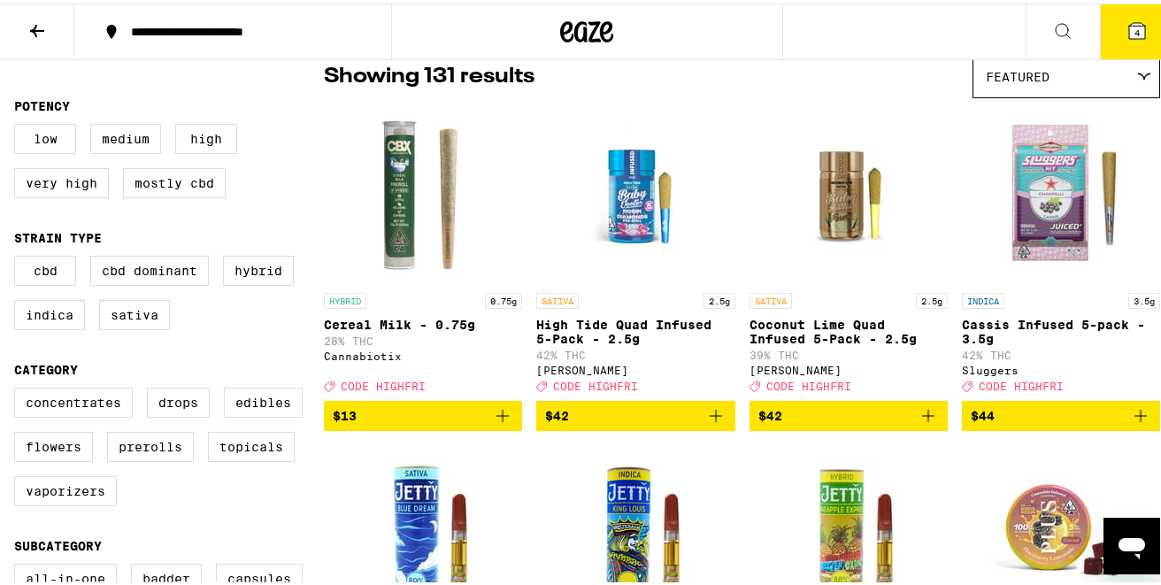
scroll to position [153, 0]
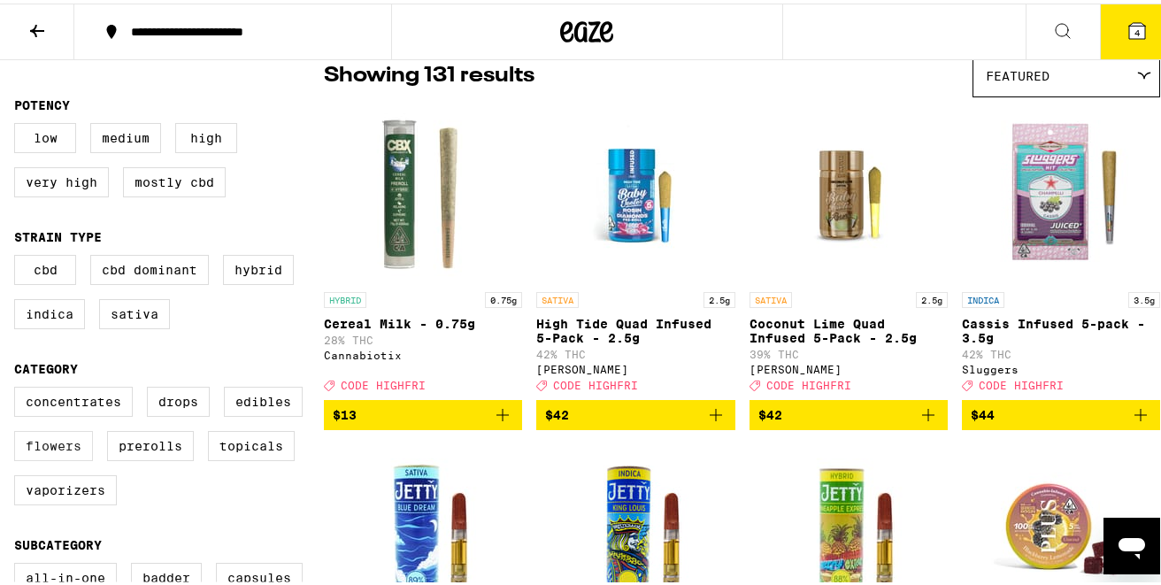
click at [50, 457] on label "Flowers" at bounding box center [53, 442] width 79 height 30
click at [19, 387] on input "Flowers" at bounding box center [18, 386] width 1 height 1
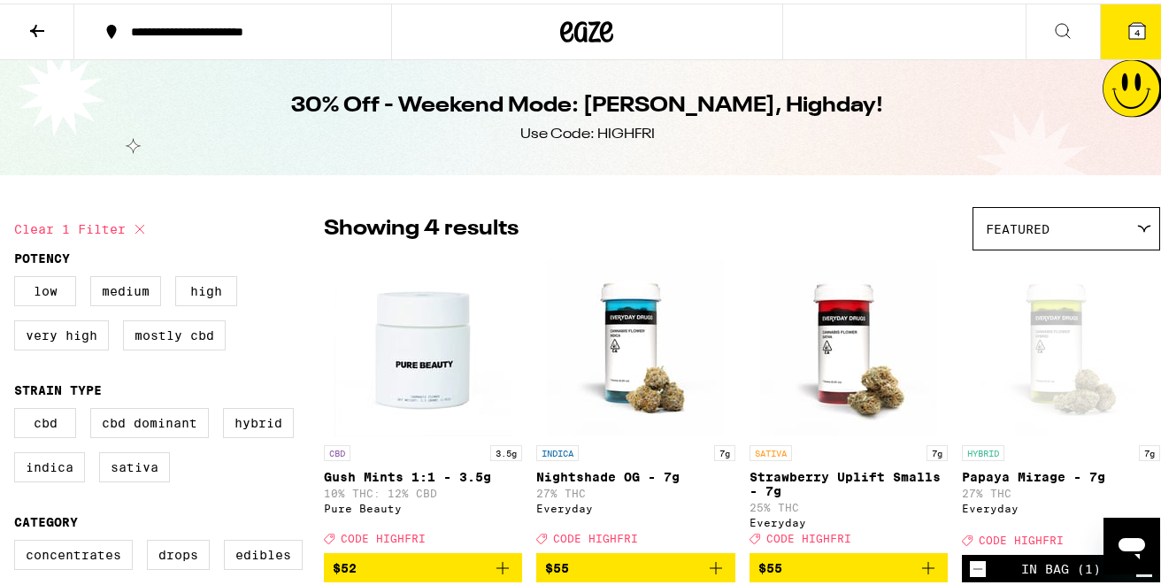
click at [138, 228] on icon at bounding box center [139, 225] width 21 height 21
checkbox input "false"
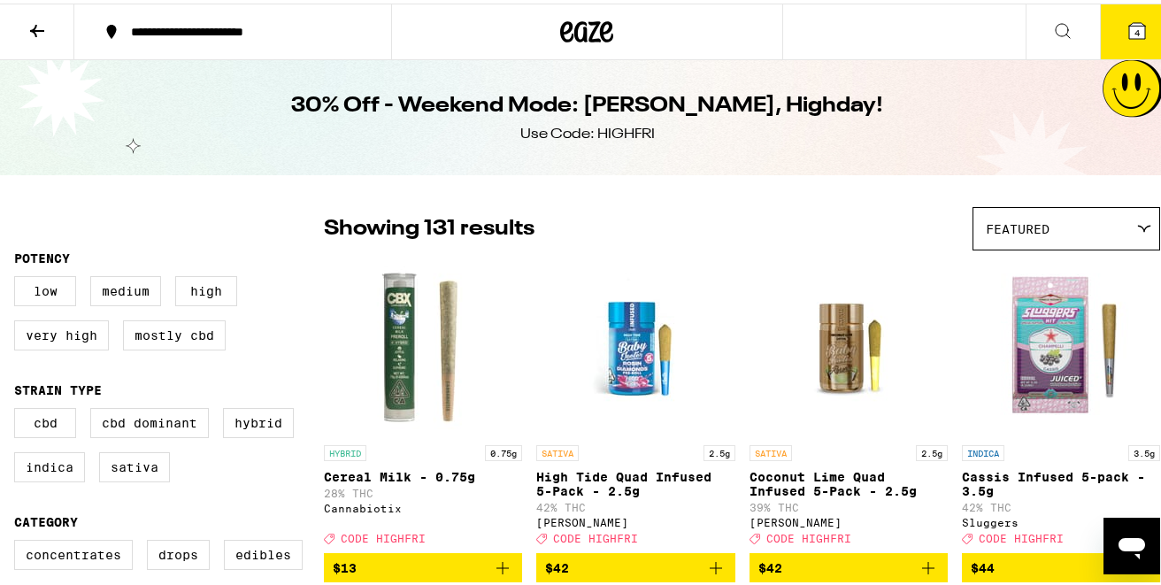
click at [29, 23] on icon at bounding box center [37, 27] width 21 height 21
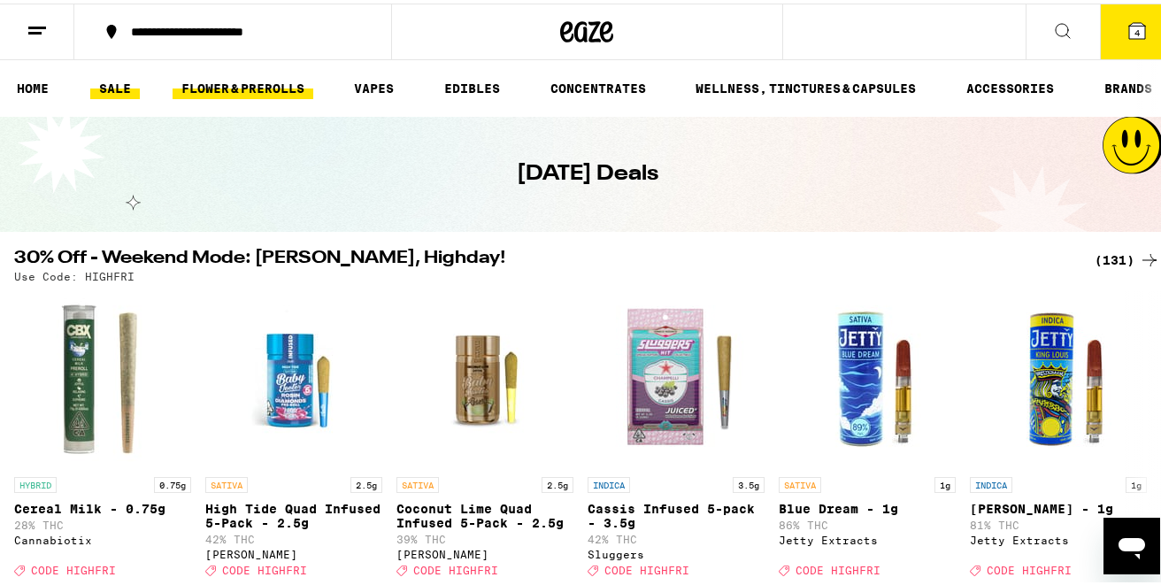
click at [221, 91] on link "FLOWER & PREROLLS" at bounding box center [243, 84] width 141 height 21
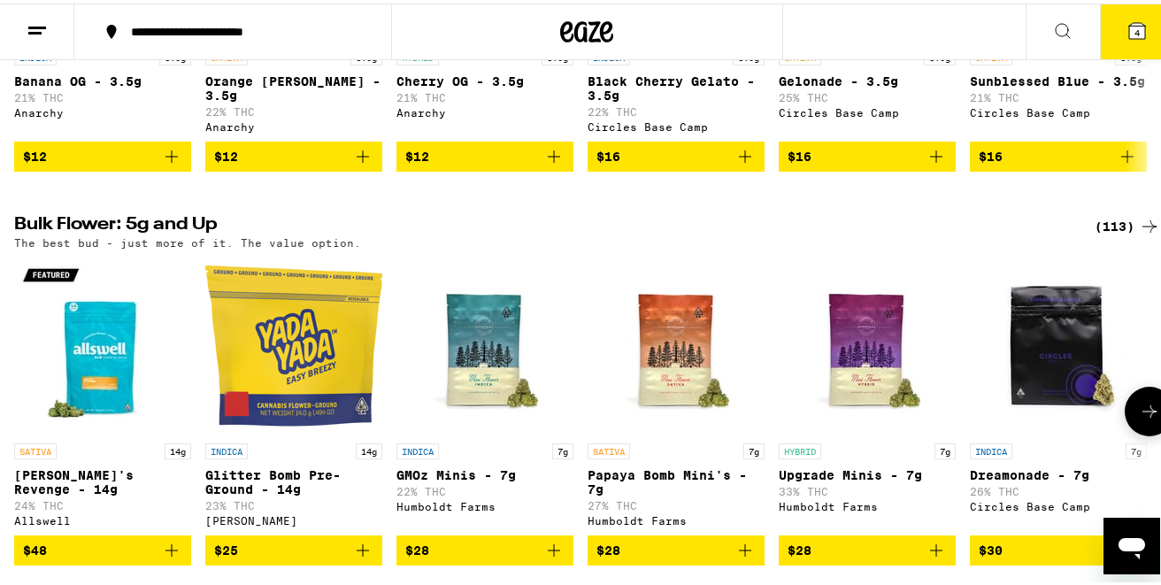
scroll to position [554, 0]
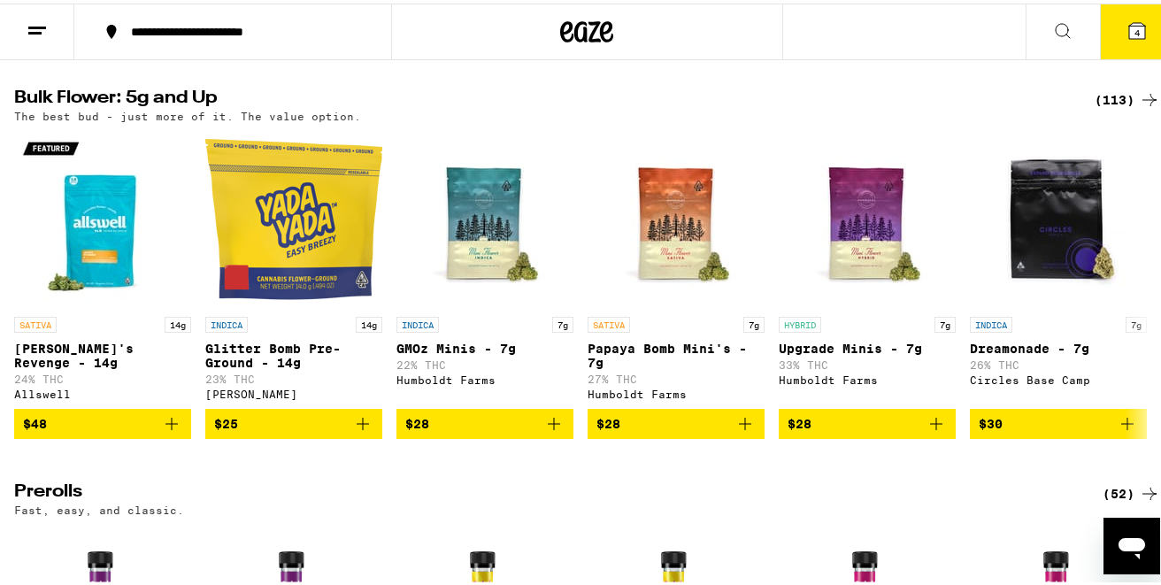
click at [1097, 104] on div "(113)" at bounding box center [1127, 96] width 65 height 21
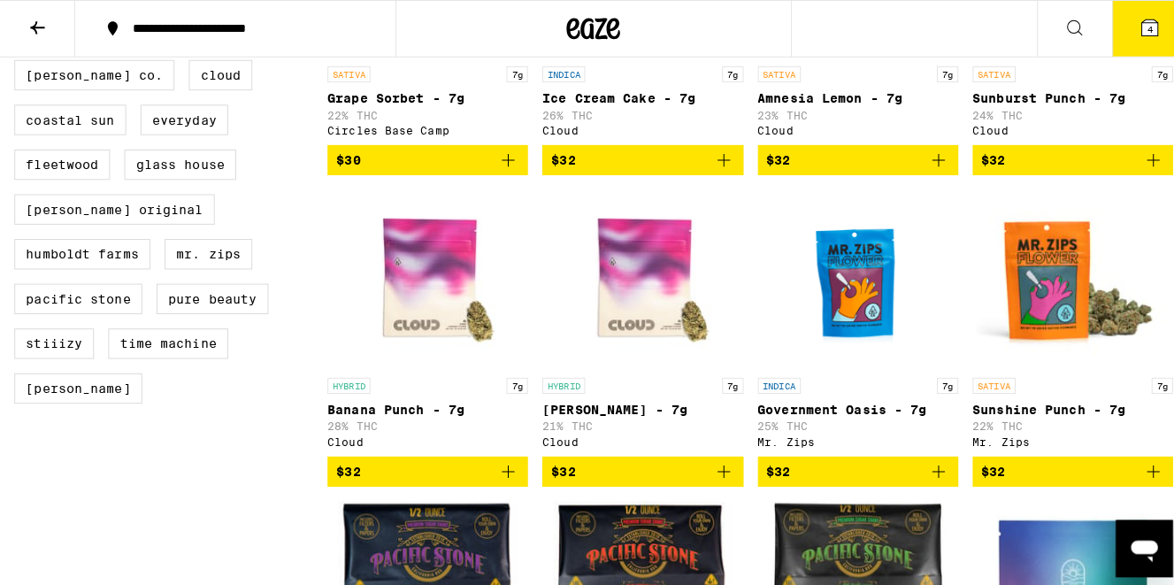
scroll to position [849, 0]
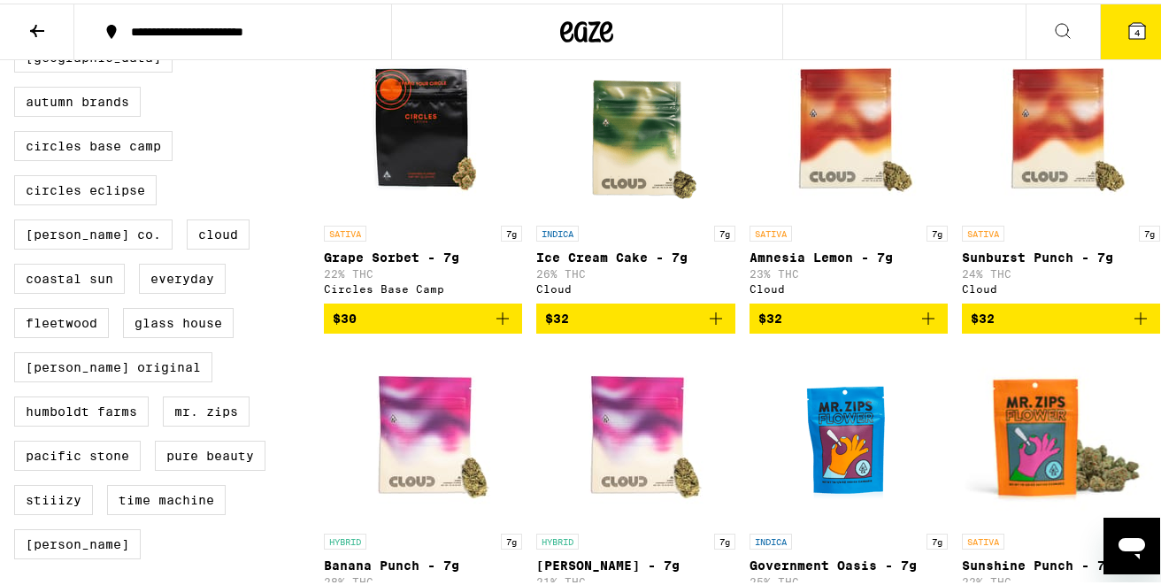
click at [716, 326] on icon "Add to bag" at bounding box center [715, 314] width 21 height 21
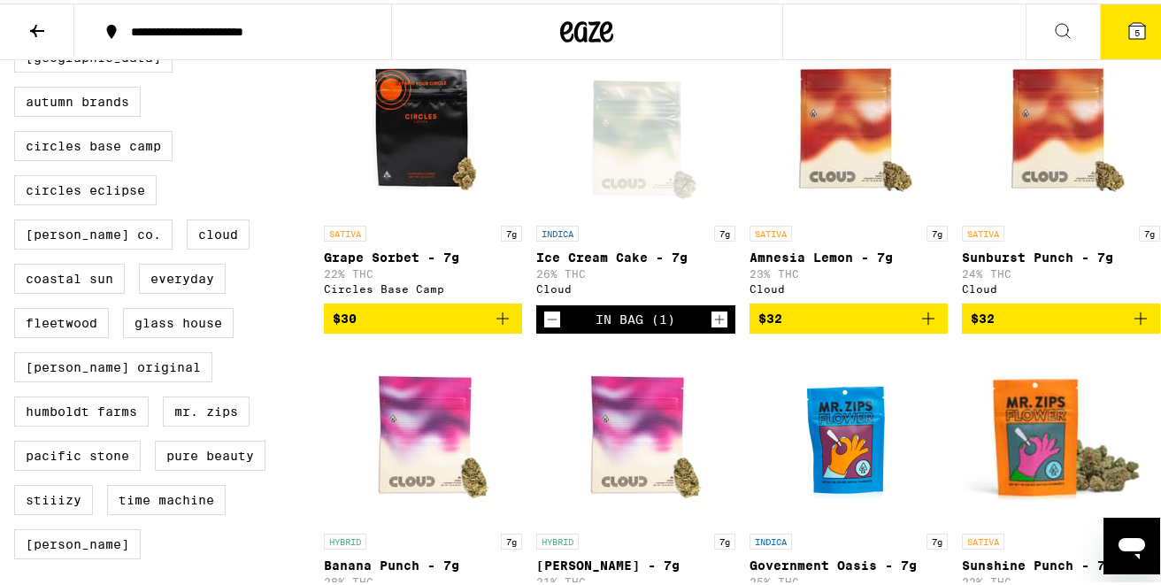
click at [1134, 25] on span "5" at bounding box center [1136, 29] width 5 height 11
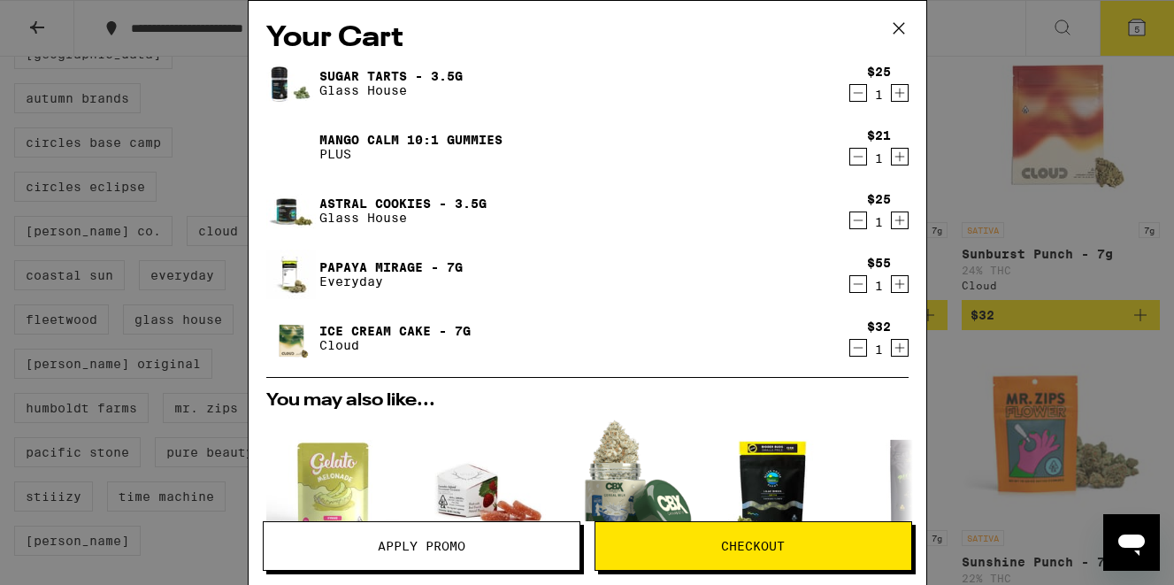
click at [850, 225] on icon "Decrement" at bounding box center [858, 220] width 16 height 21
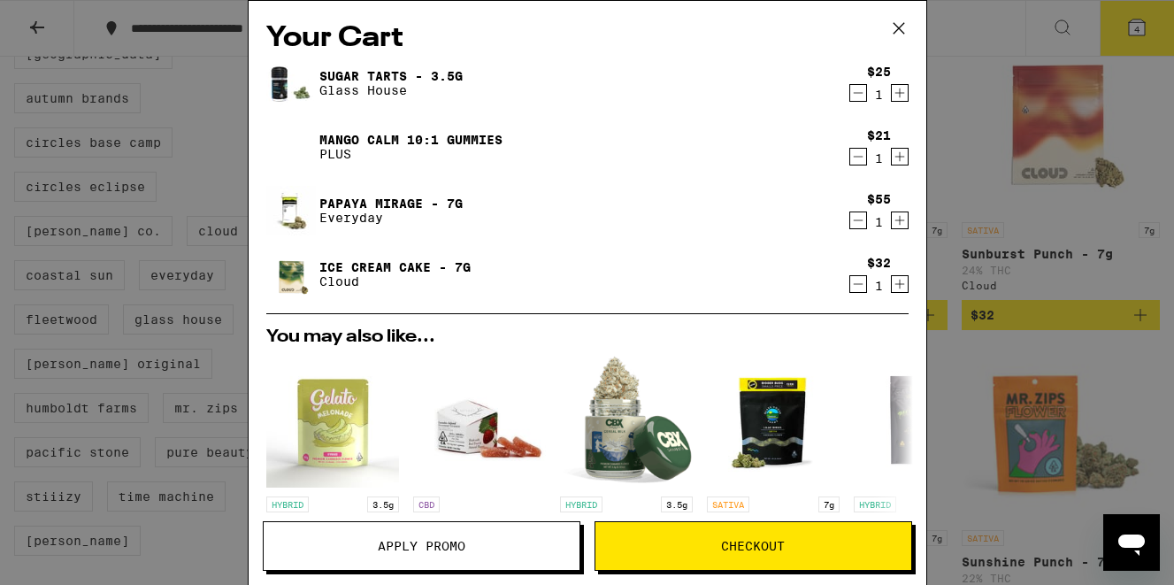
click at [850, 91] on icon "Decrement" at bounding box center [858, 92] width 16 height 21
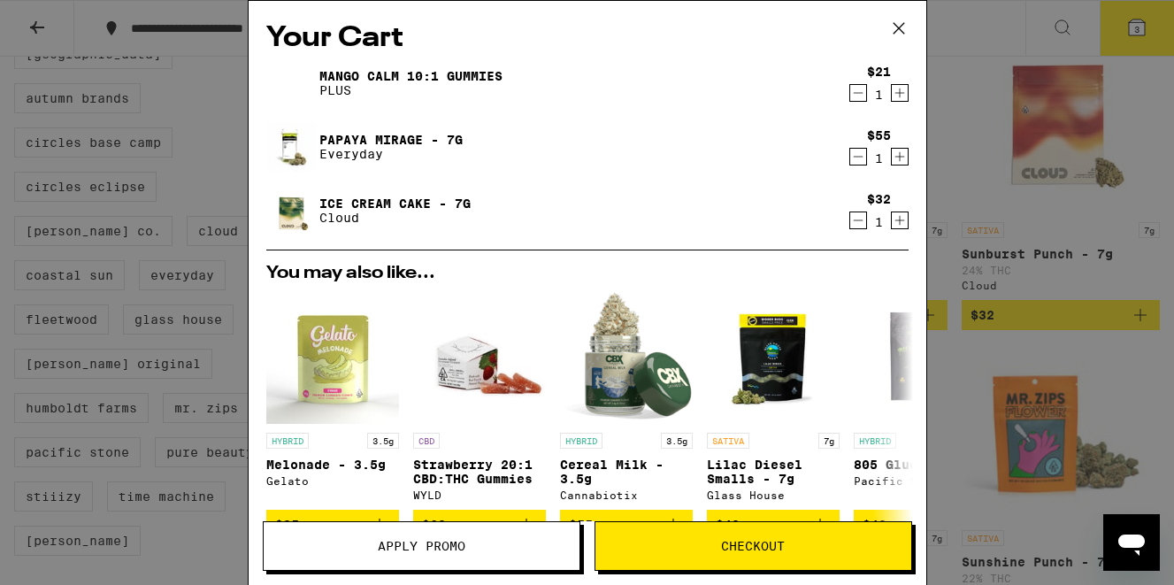
click at [719, 561] on button "Checkout" at bounding box center [754, 546] width 318 height 50
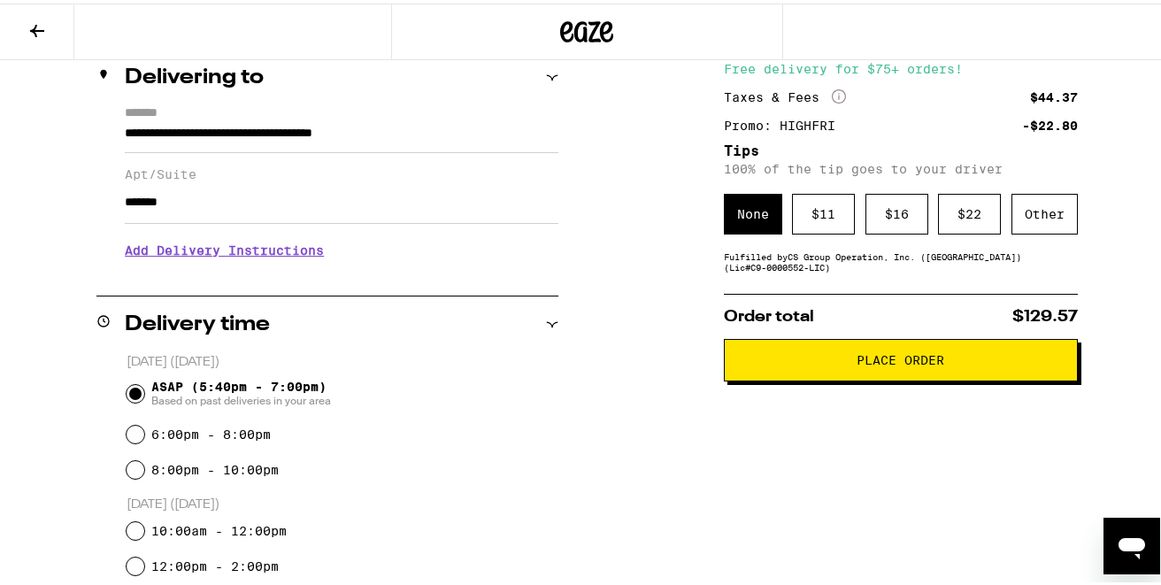
scroll to position [54, 0]
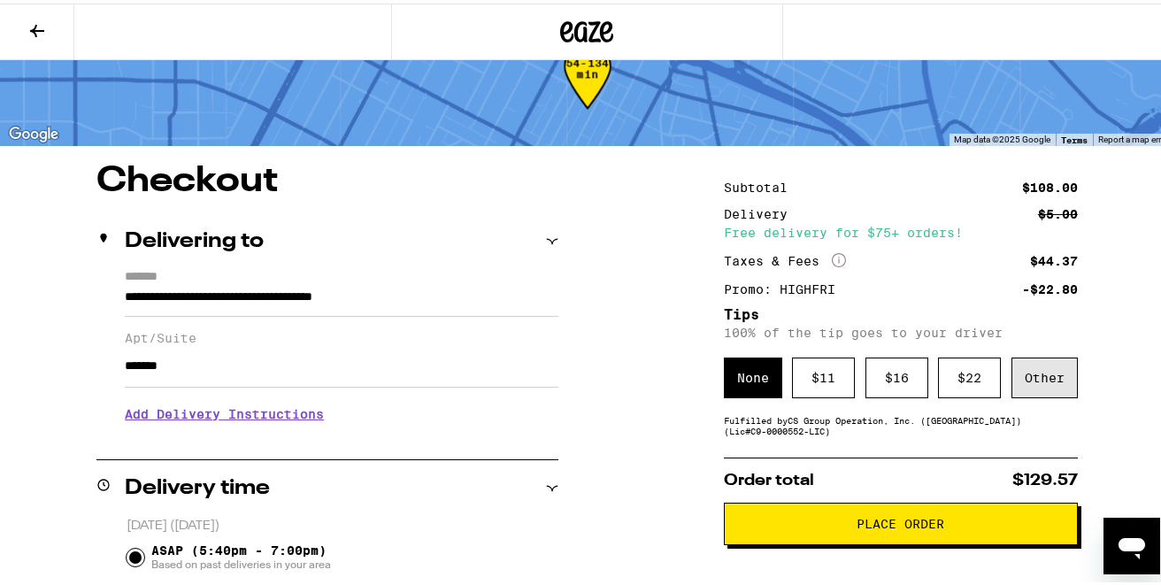
click at [1046, 371] on div "Other" at bounding box center [1044, 374] width 66 height 41
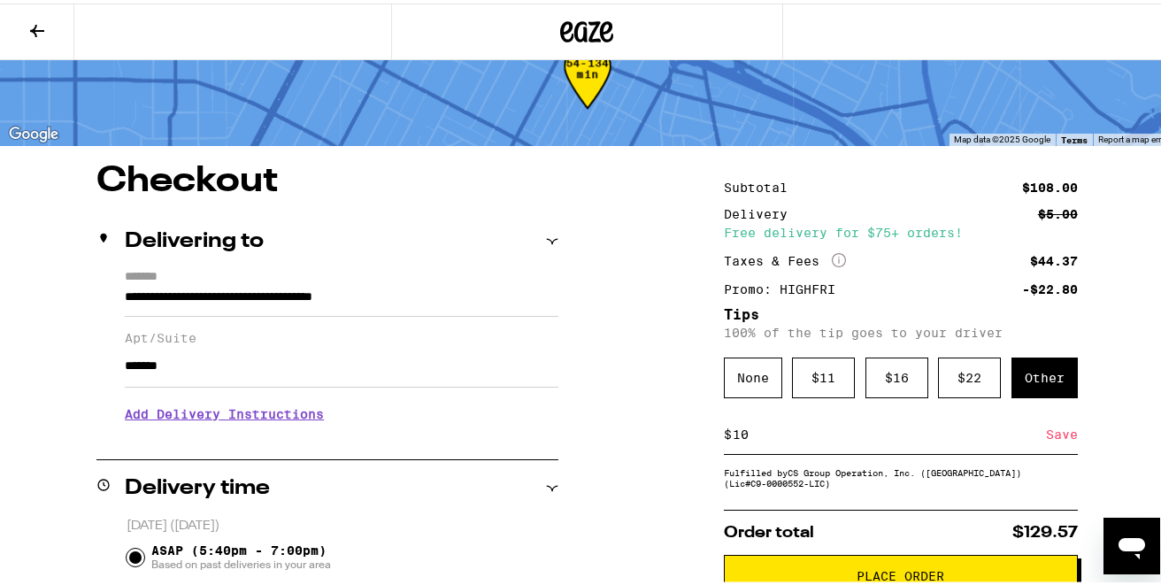
type input "10"
click at [1046, 437] on div "Save" at bounding box center [1062, 430] width 32 height 39
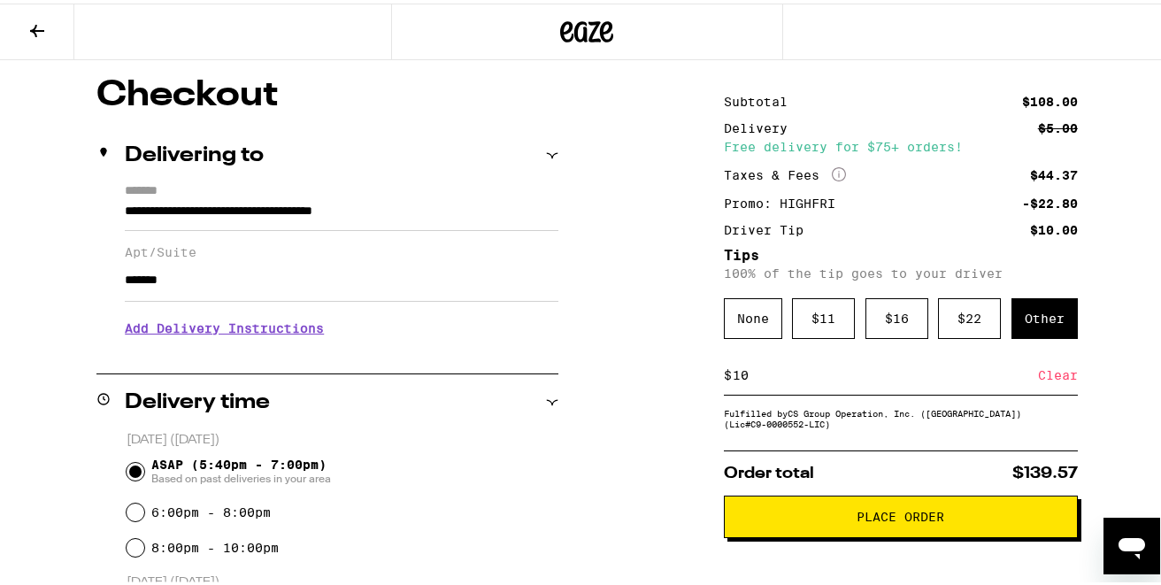
scroll to position [139, 0]
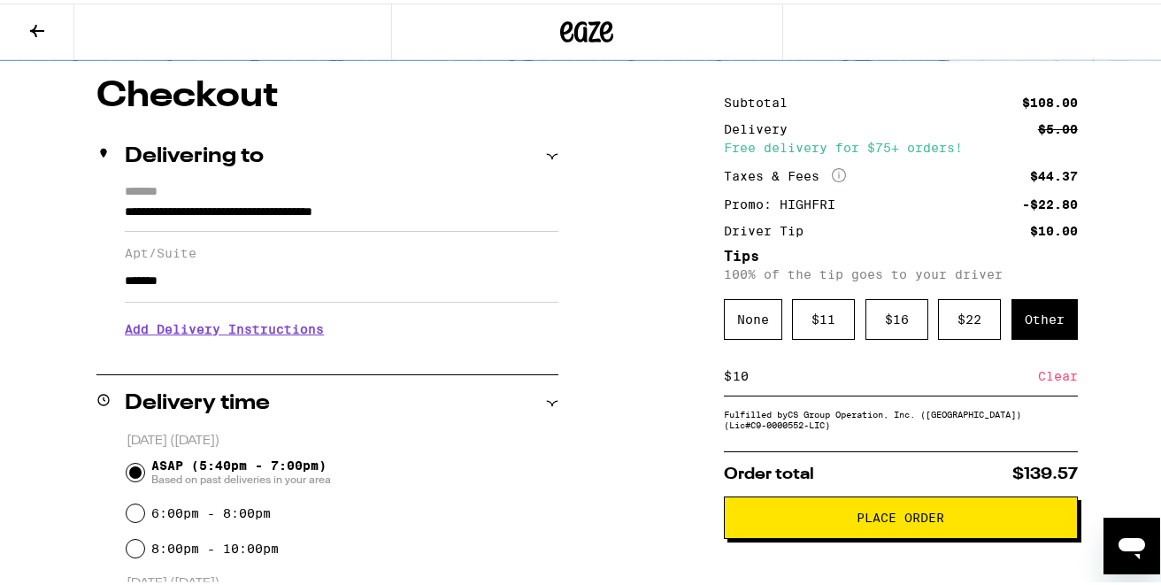
click at [261, 334] on h3 "Add Delivery Instructions" at bounding box center [342, 325] width 434 height 41
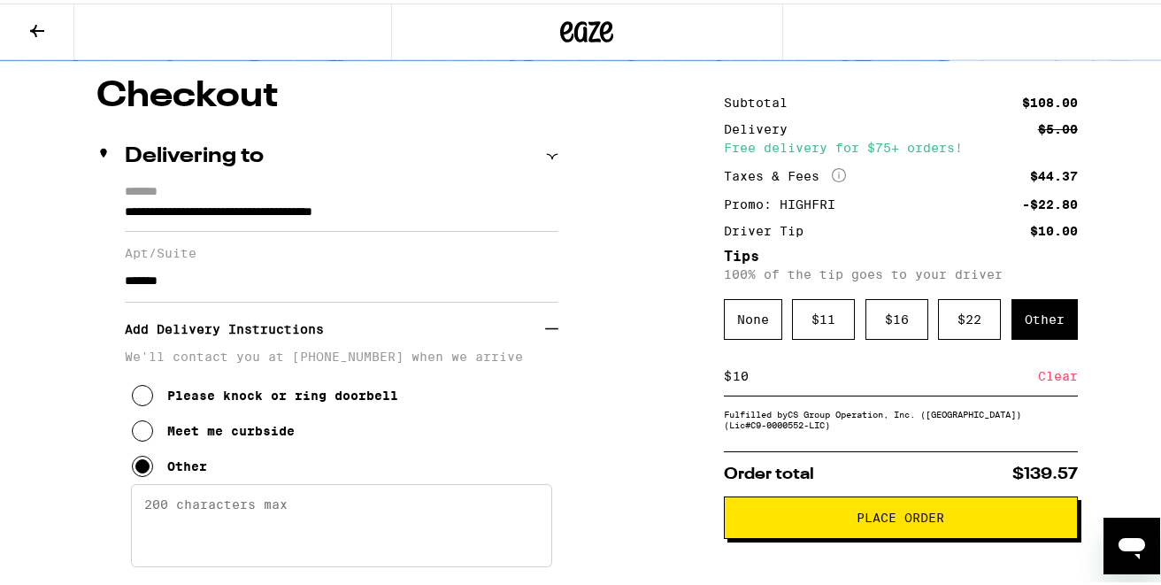
click at [200, 503] on textarea "Enter any other delivery instructions you want driver to know" at bounding box center [341, 521] width 421 height 83
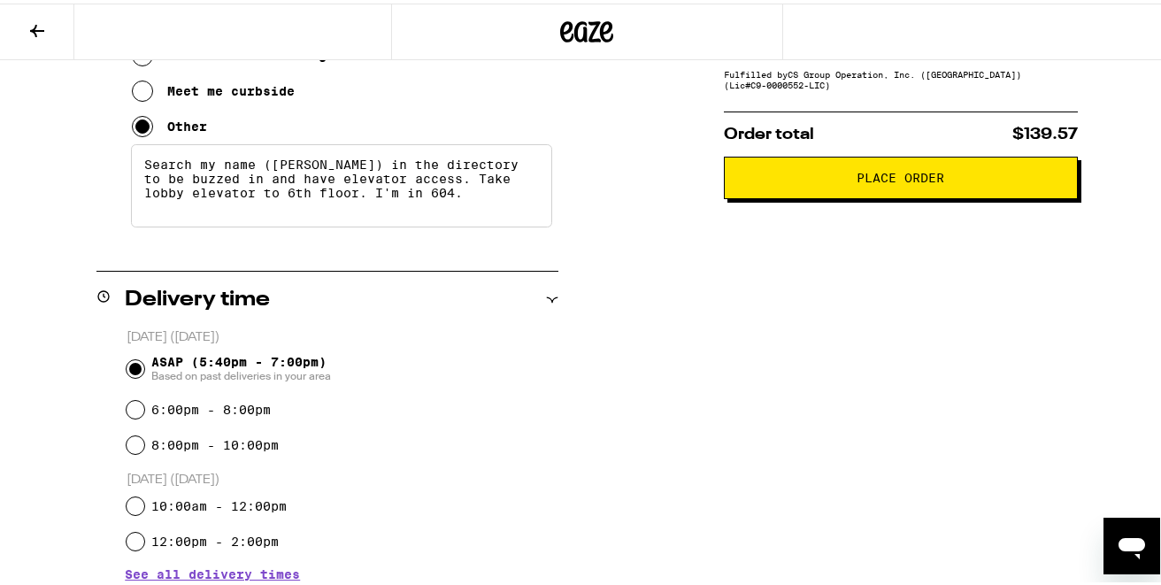
scroll to position [361, 0]
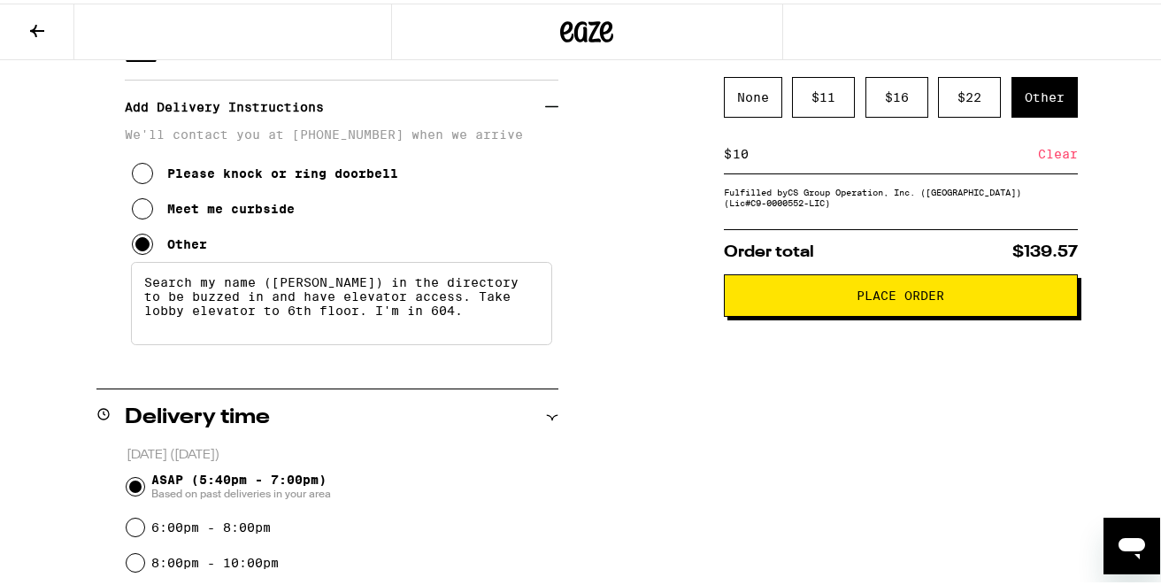
type textarea "Search my name ([PERSON_NAME]) in the directory to be buzzed in and have elevat…"
click at [898, 298] on span "Place Order" at bounding box center [901, 292] width 88 height 12
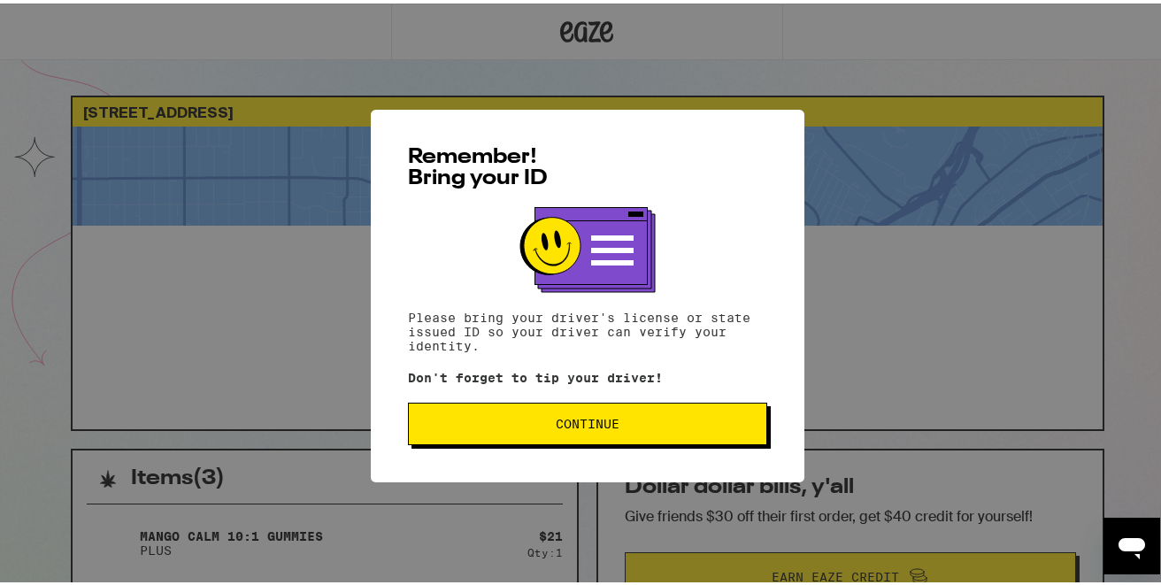
click at [604, 414] on button "Continue" at bounding box center [587, 420] width 359 height 42
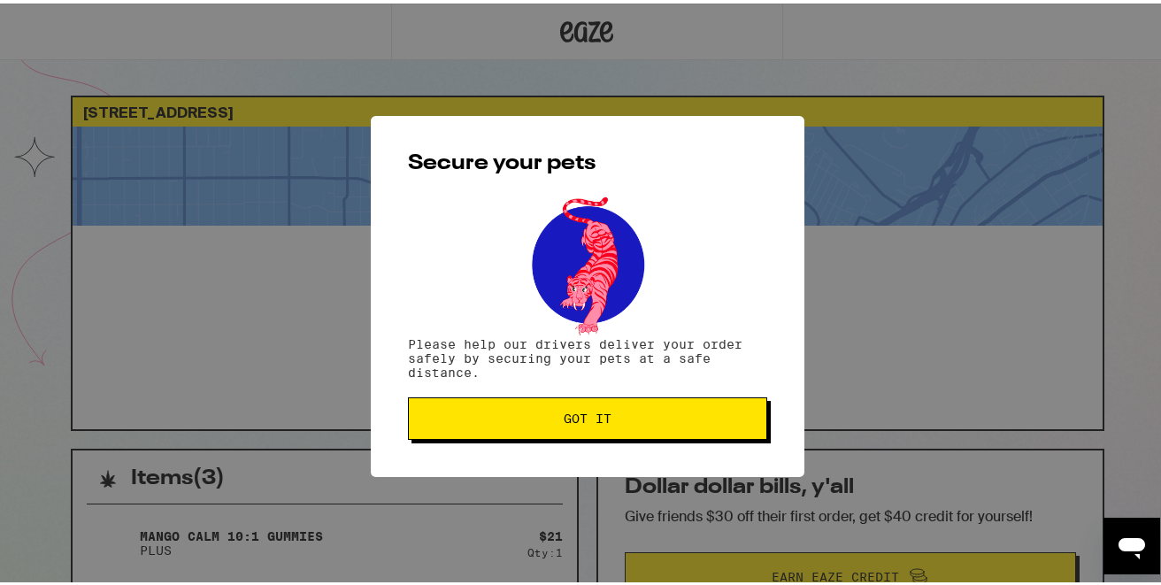
click at [604, 414] on span "Got it" at bounding box center [587, 415] width 329 height 12
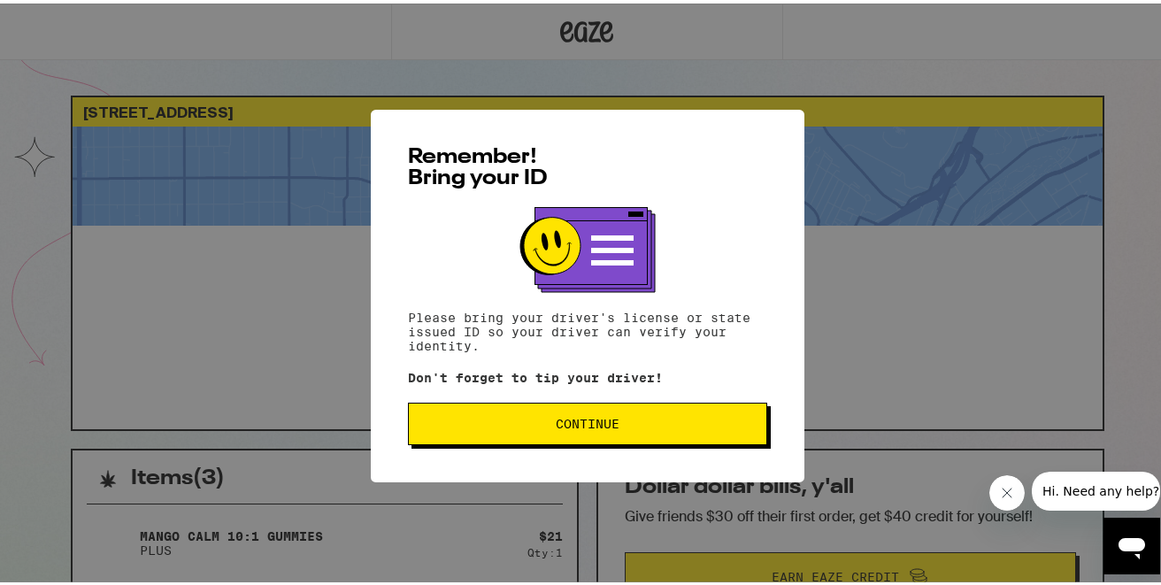
click at [657, 412] on button "Continue" at bounding box center [587, 420] width 359 height 42
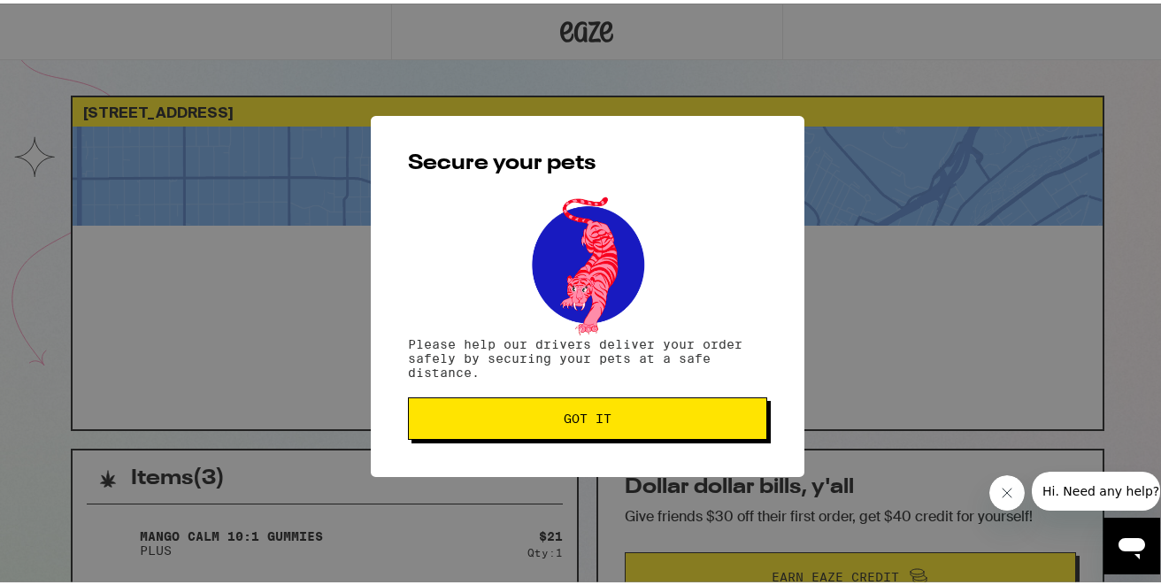
click at [657, 412] on span "Got it" at bounding box center [587, 415] width 329 height 12
